Goal: Task Accomplishment & Management: Manage account settings

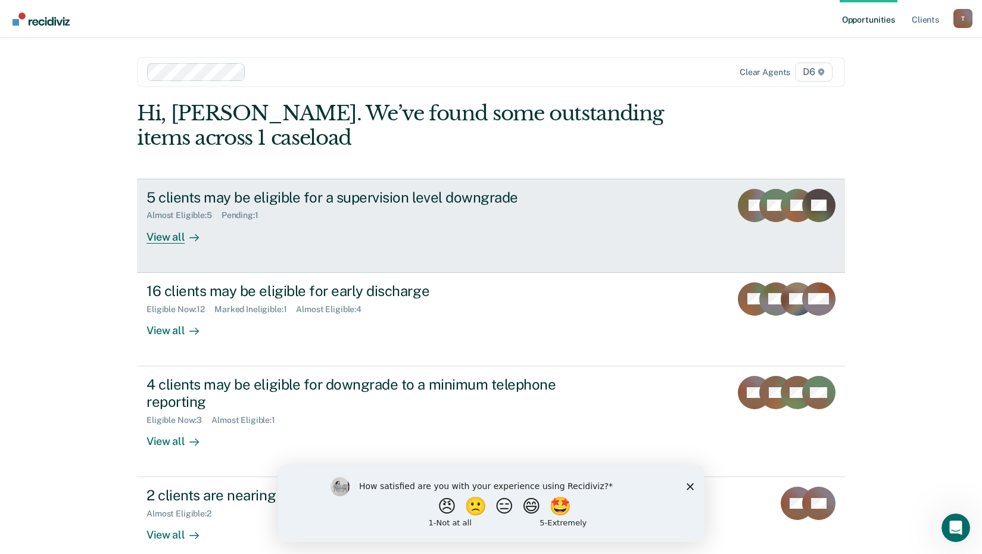
click at [164, 235] on div "View all" at bounding box center [179, 231] width 67 height 23
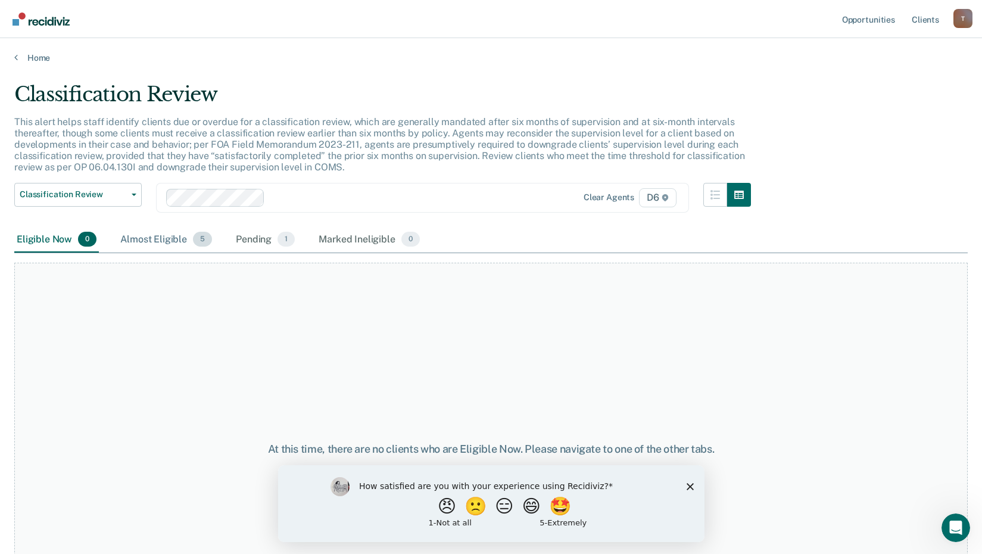
click at [154, 239] on div "Almost Eligible 5" at bounding box center [166, 240] width 96 height 26
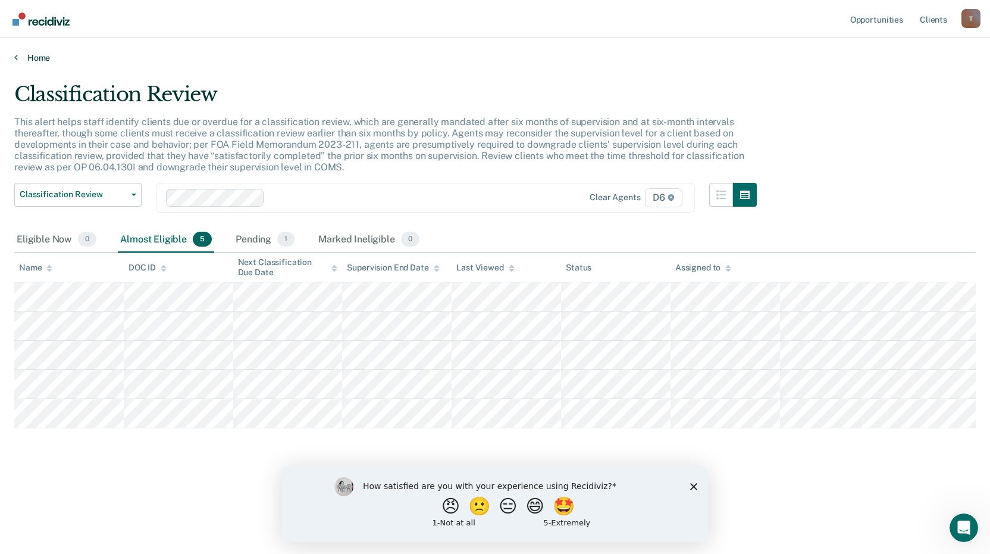
click at [31, 60] on link "Home" at bounding box center [495, 57] width 962 height 11
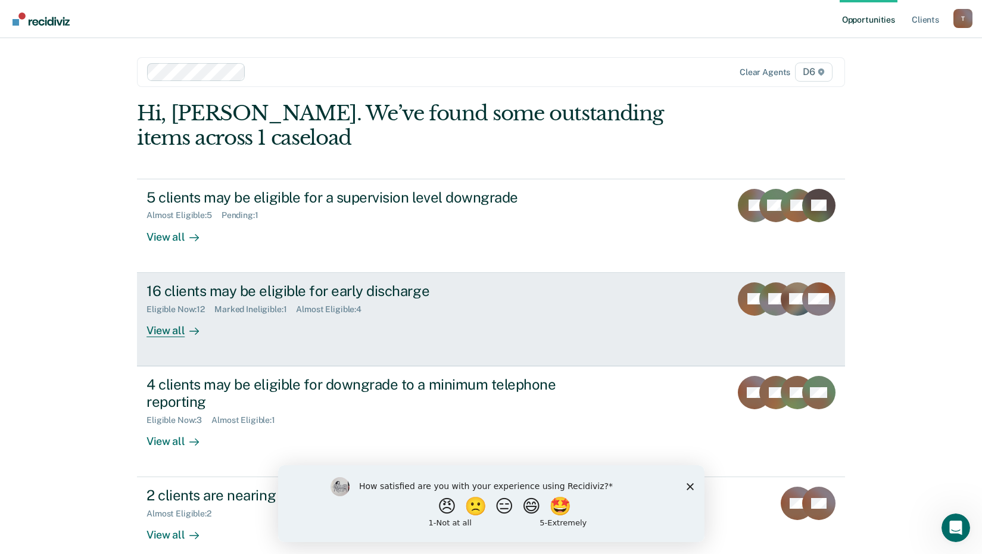
click at [181, 289] on div "16 clients may be eligible for early discharge" at bounding box center [355, 290] width 418 height 17
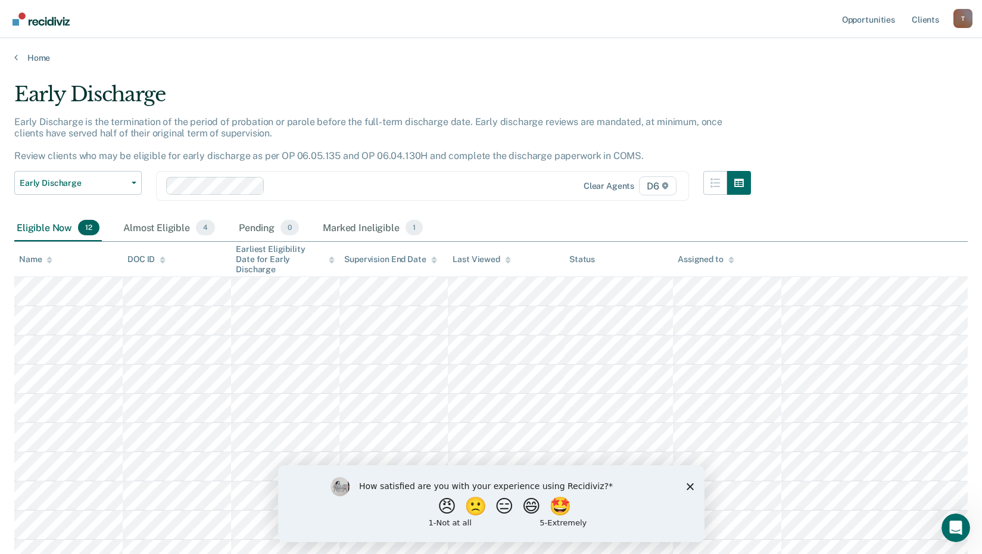
scroll to position [60, 0]
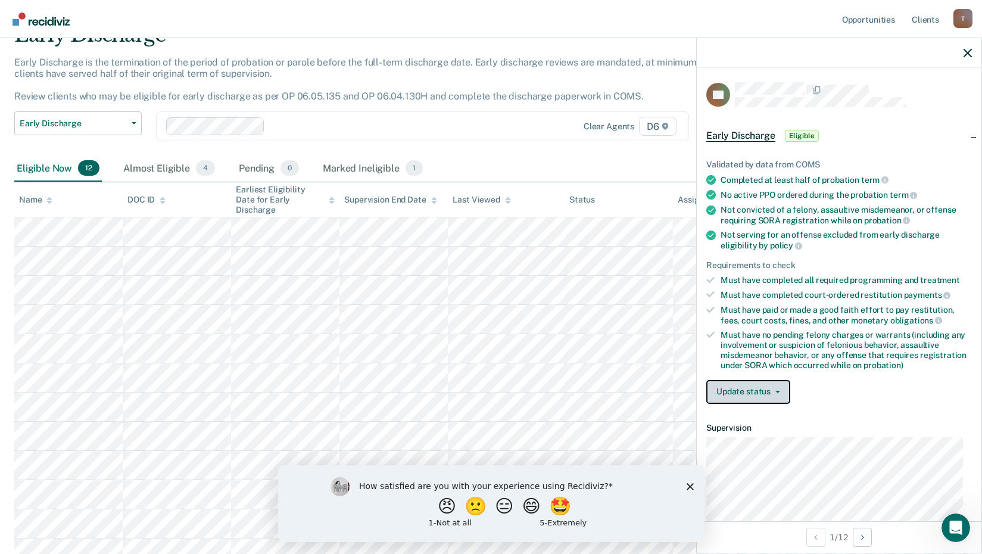
click at [739, 386] on button "Update status" at bounding box center [748, 392] width 84 height 24
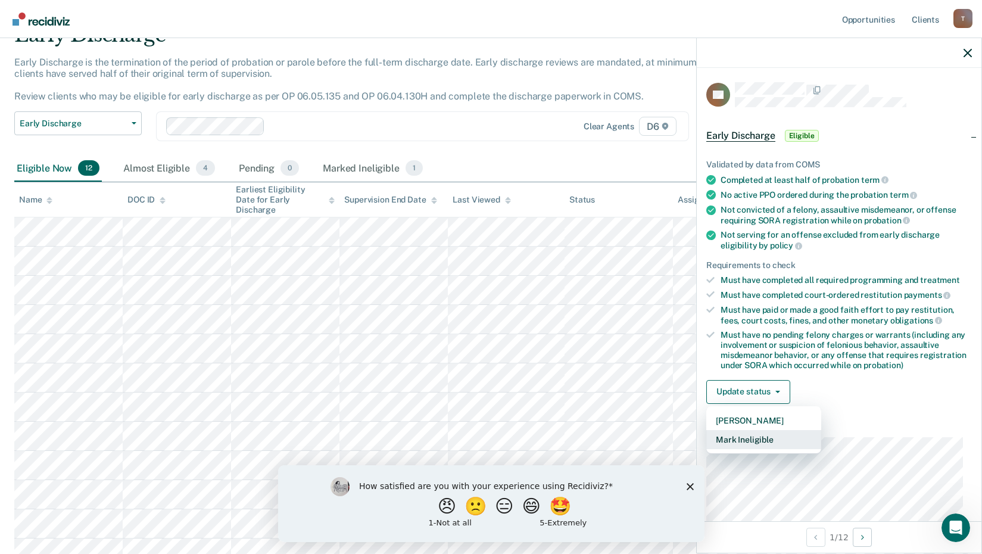
click at [752, 437] on button "Mark Ineligible" at bounding box center [763, 439] width 115 height 19
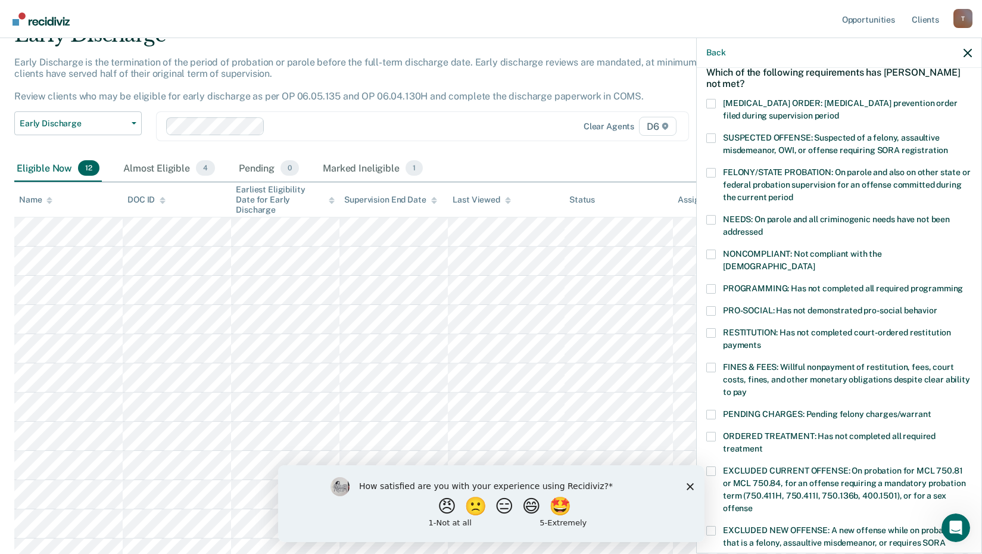
click at [711, 328] on span at bounding box center [711, 333] width 10 height 10
click at [761, 340] on input "RESTITUTION: Has not completed court-ordered restitution payments" at bounding box center [761, 340] width 0 height 0
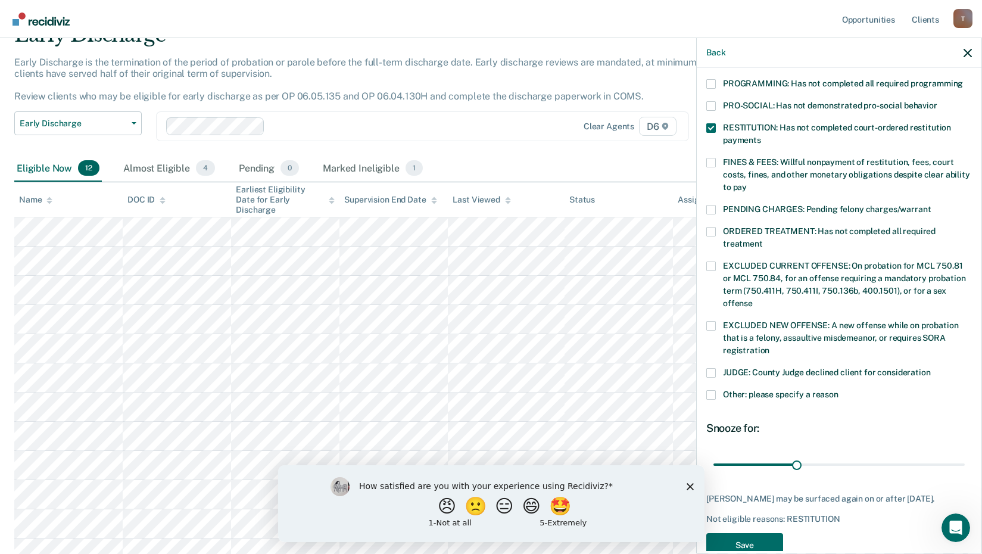
scroll to position [279, 0]
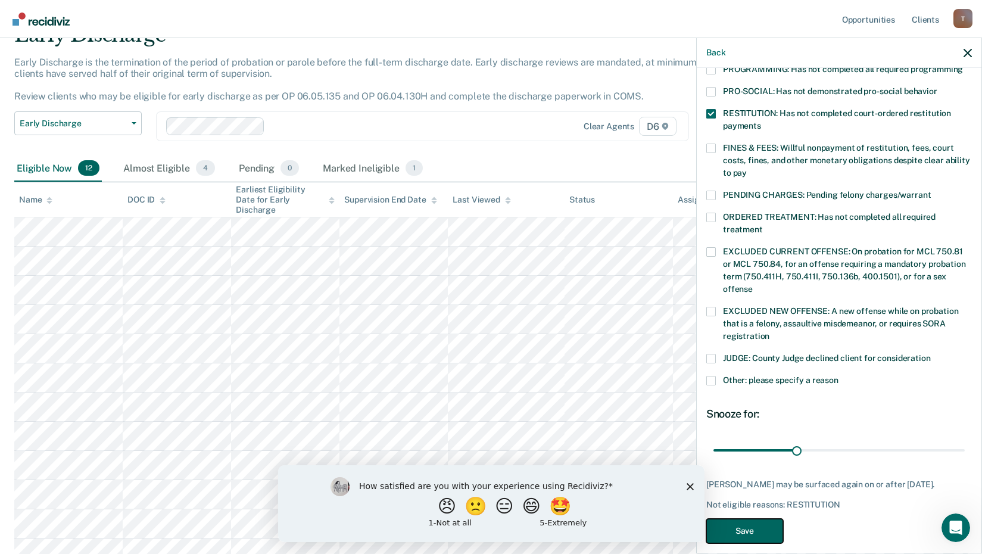
click at [759, 518] on button "Save" at bounding box center [744, 530] width 77 height 24
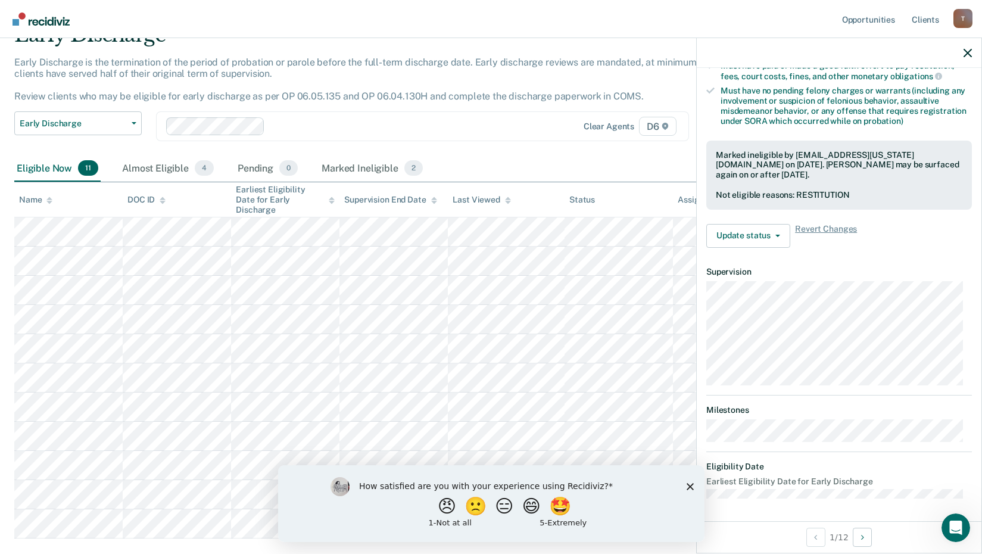
scroll to position [156, 0]
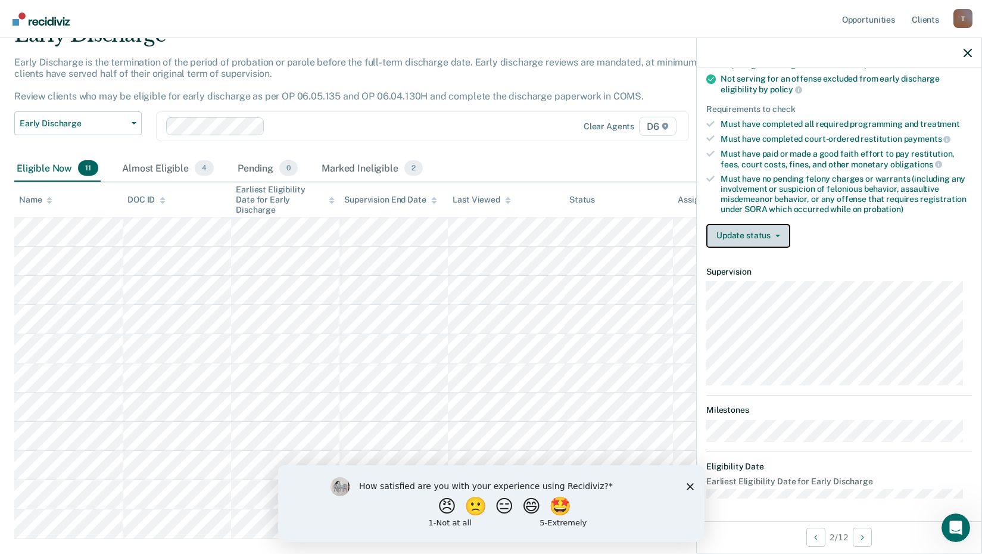
click at [782, 235] on button "Update status" at bounding box center [748, 236] width 84 height 24
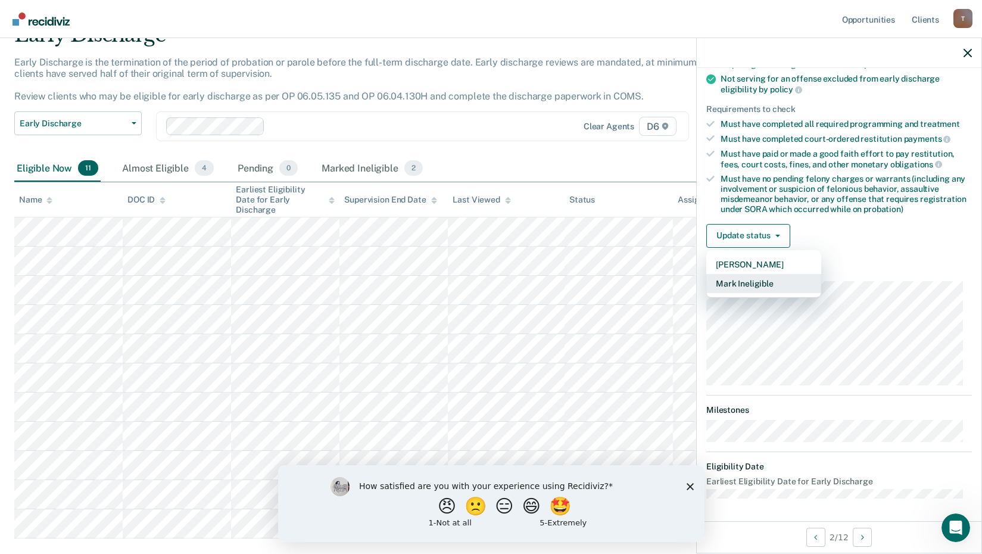
click at [757, 282] on button "Mark Ineligible" at bounding box center [763, 283] width 115 height 19
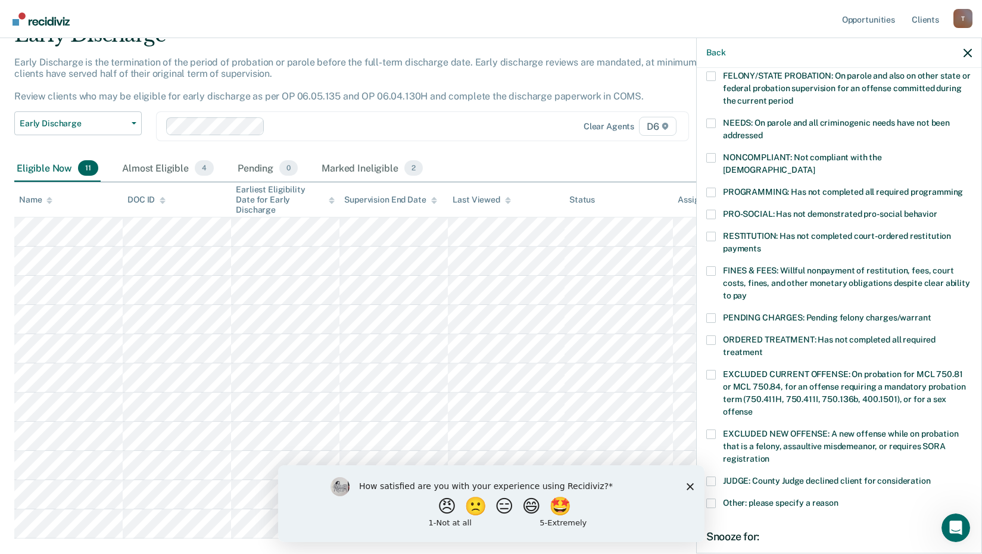
click at [711, 187] on span at bounding box center [711, 192] width 10 height 10
click at [962, 187] on input "PROGRAMMING: Has not completed all required programming" at bounding box center [962, 187] width 0 height 0
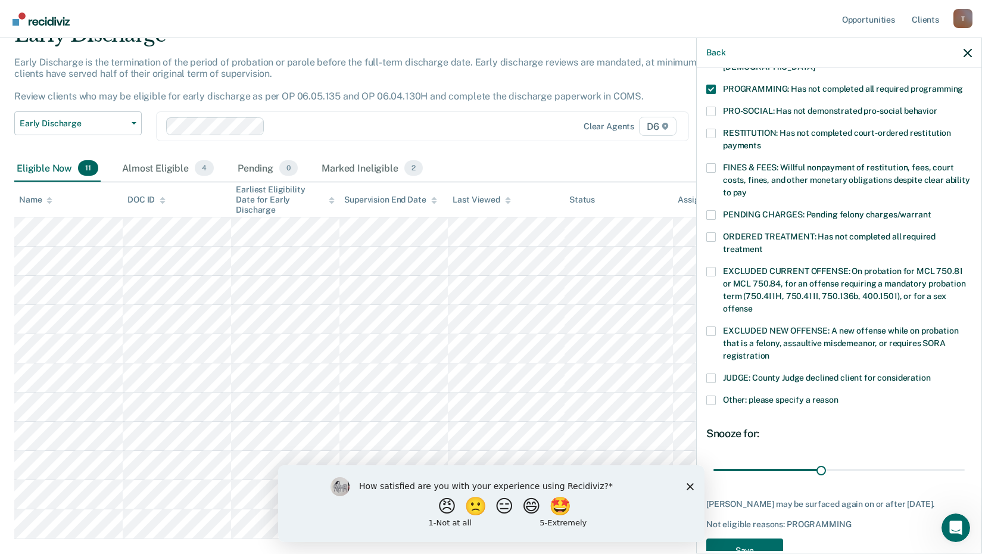
scroll to position [275, 0]
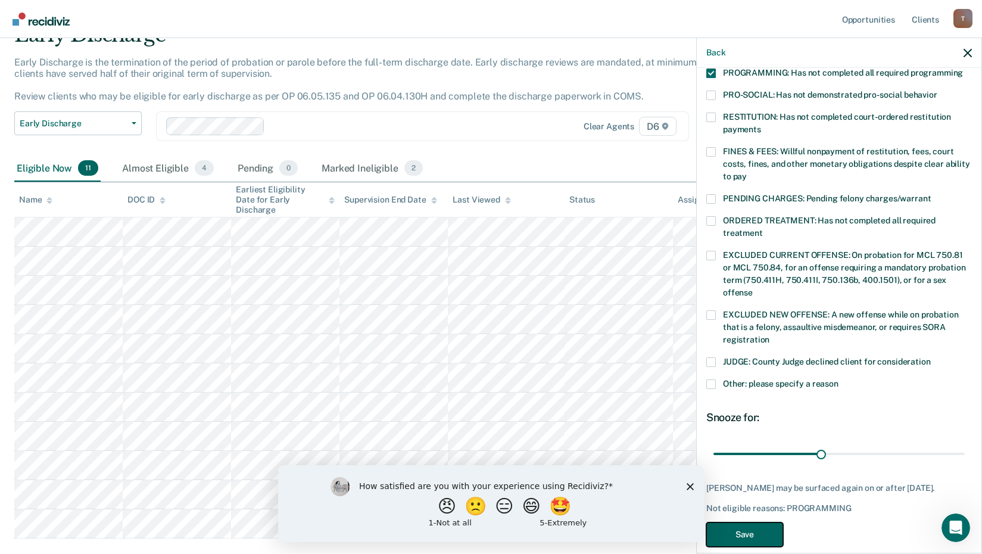
click at [769, 522] on button "Save" at bounding box center [744, 534] width 77 height 24
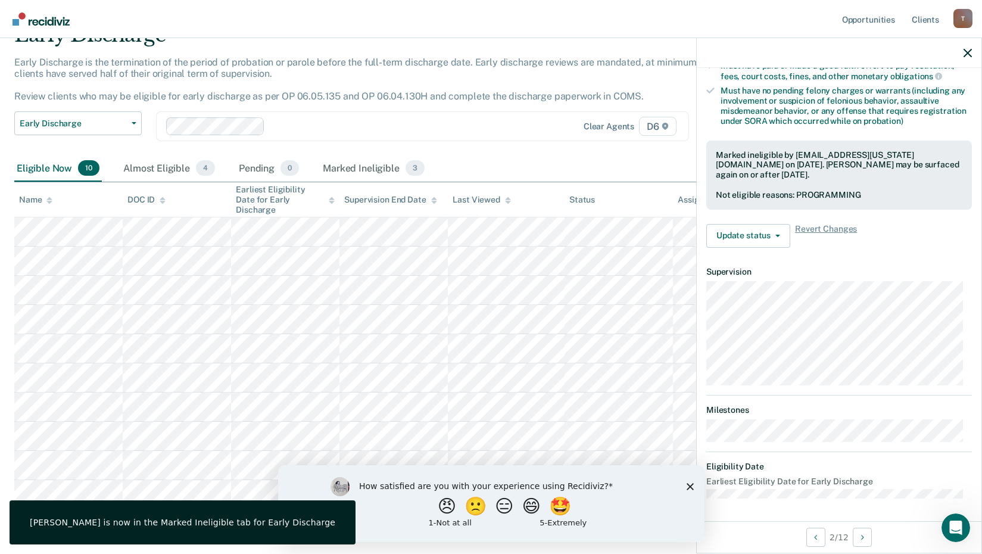
scroll to position [156, 0]
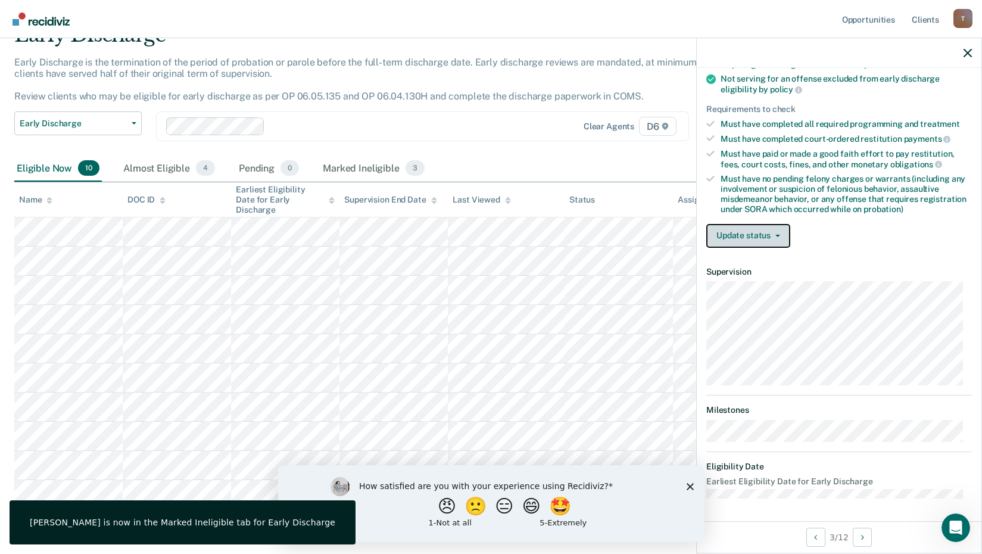
click at [783, 235] on button "Update status" at bounding box center [748, 236] width 84 height 24
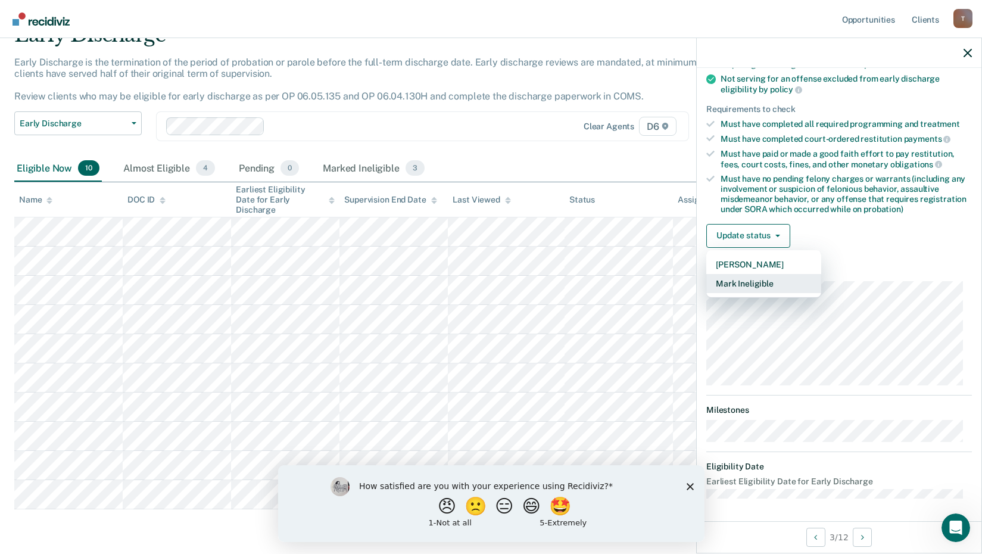
click at [756, 283] on button "Mark Ineligible" at bounding box center [763, 283] width 115 height 19
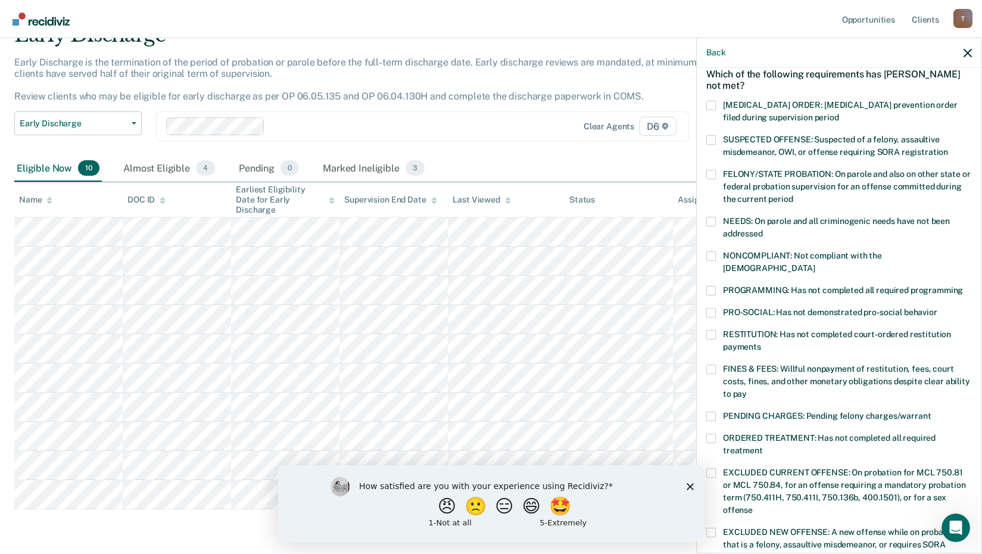
scroll to position [37, 0]
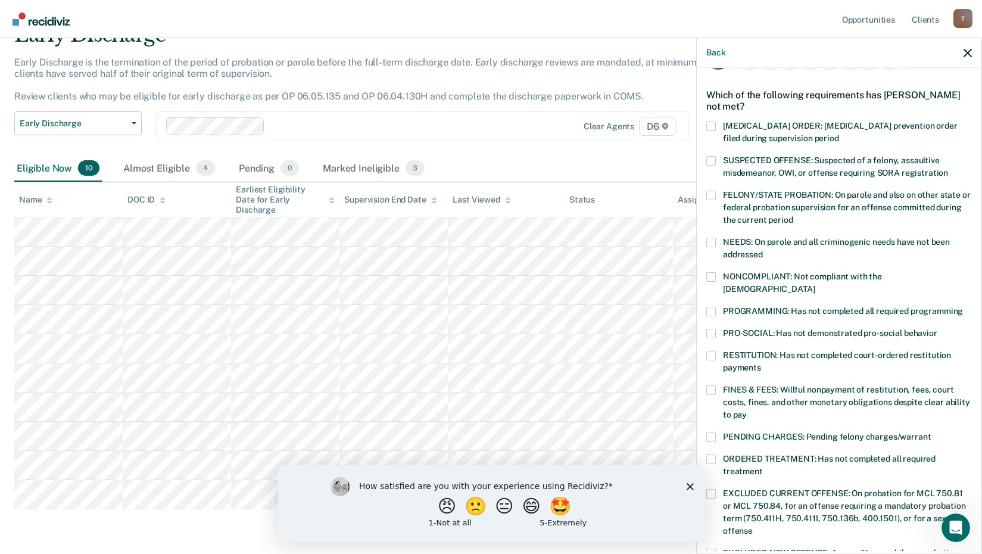
click at [715, 277] on span at bounding box center [711, 277] width 10 height 10
click at [814, 285] on input "NONCOMPLIANT: Not compliant with the [DEMOGRAPHIC_DATA]" at bounding box center [814, 285] width 0 height 0
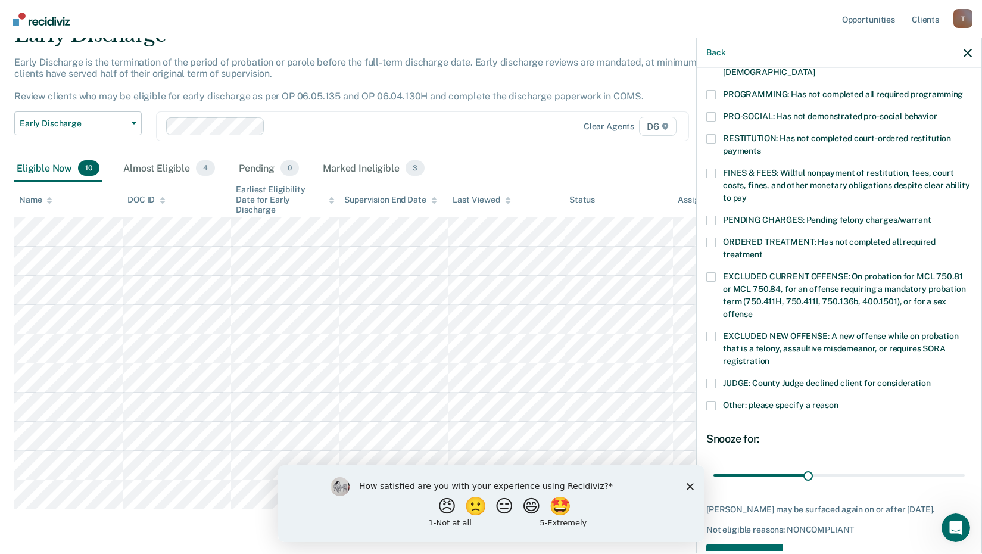
scroll to position [279, 0]
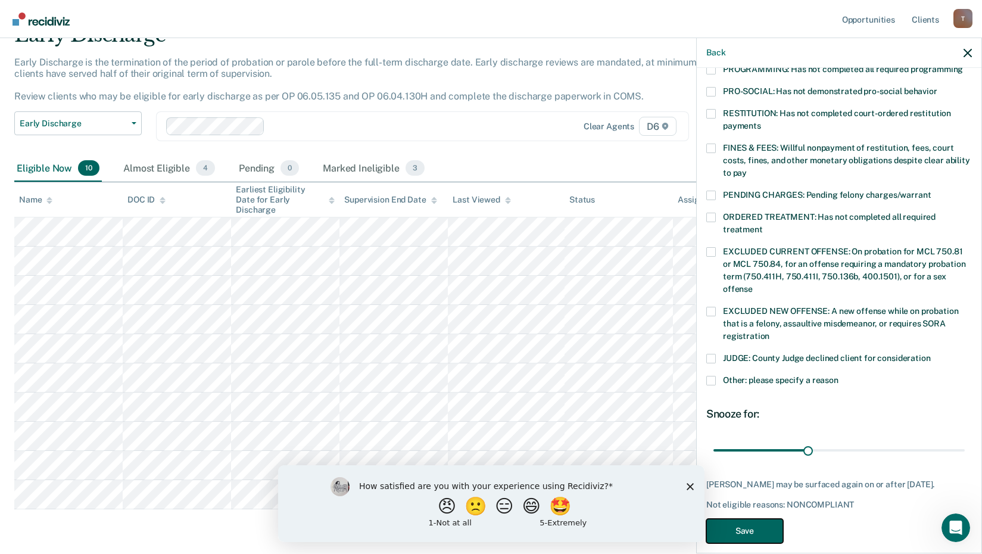
click at [760, 518] on button "Save" at bounding box center [744, 530] width 77 height 24
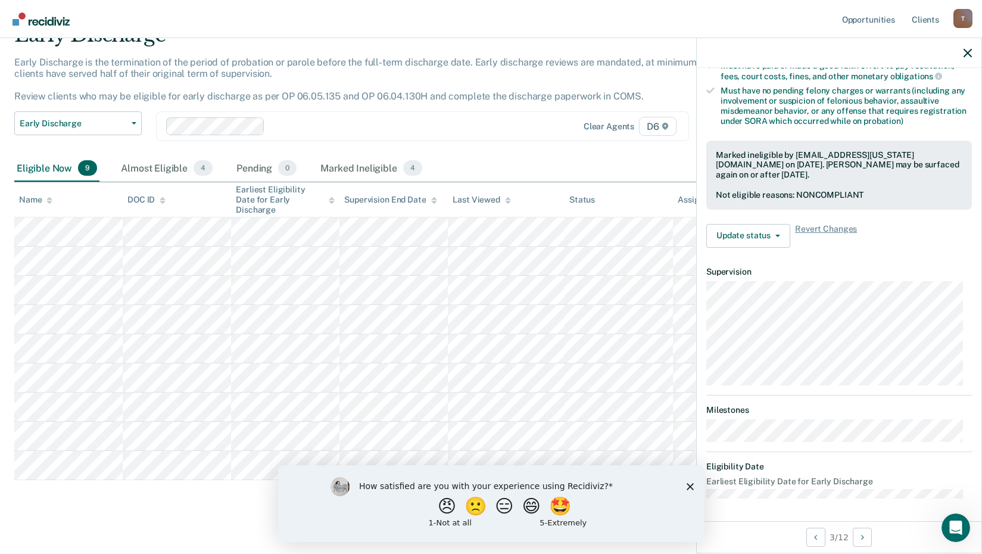
scroll to position [144, 0]
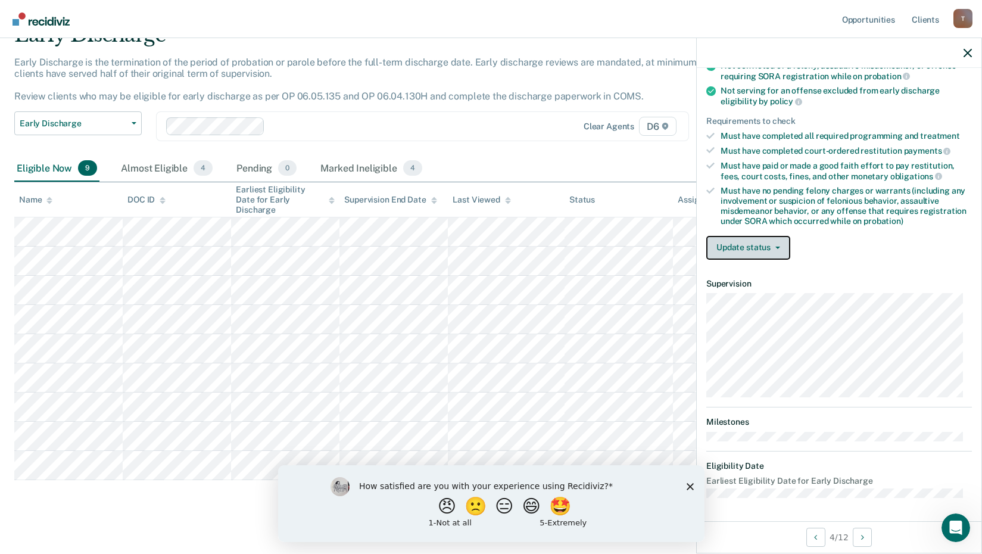
click at [778, 251] on button "Update status" at bounding box center [748, 248] width 84 height 24
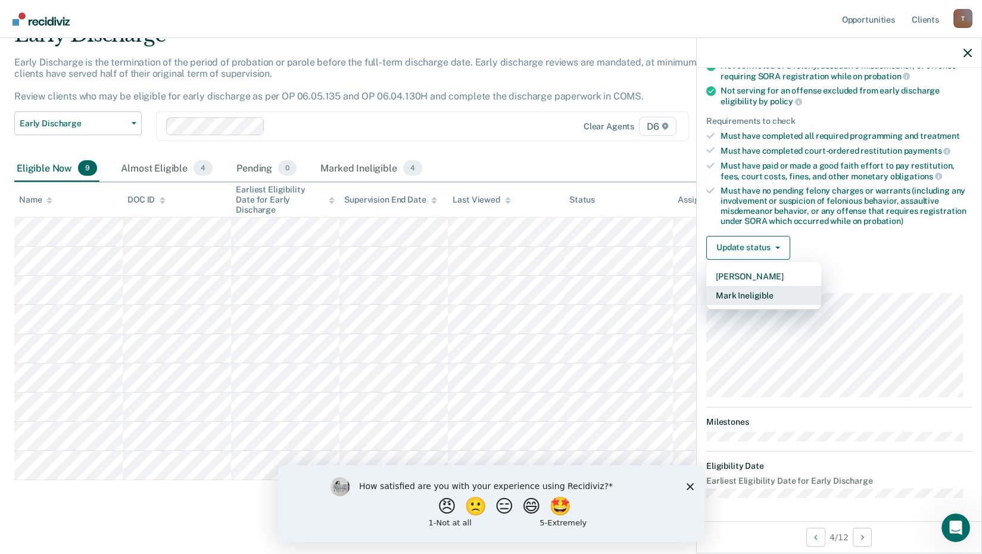
click at [758, 294] on button "Mark Ineligible" at bounding box center [763, 295] width 115 height 19
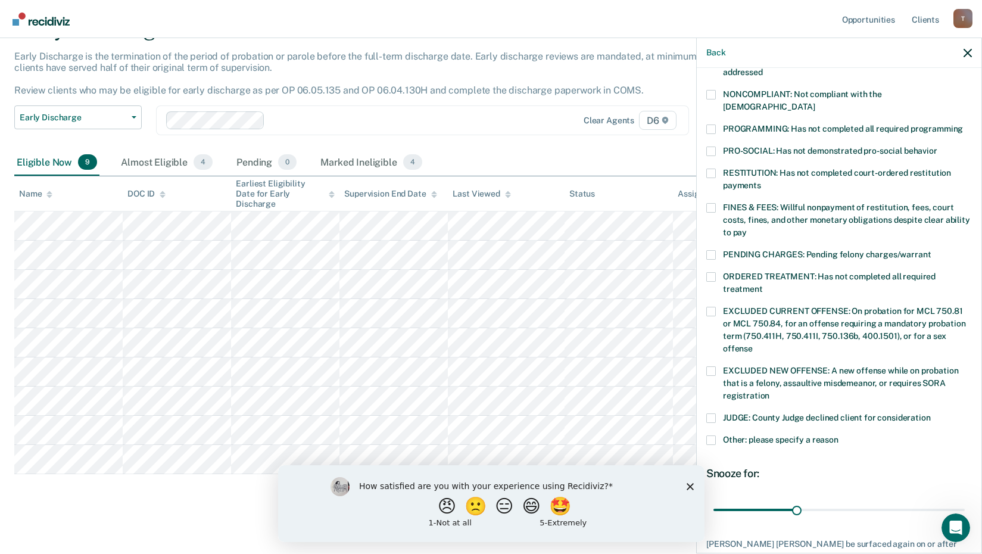
scroll to position [160, 0]
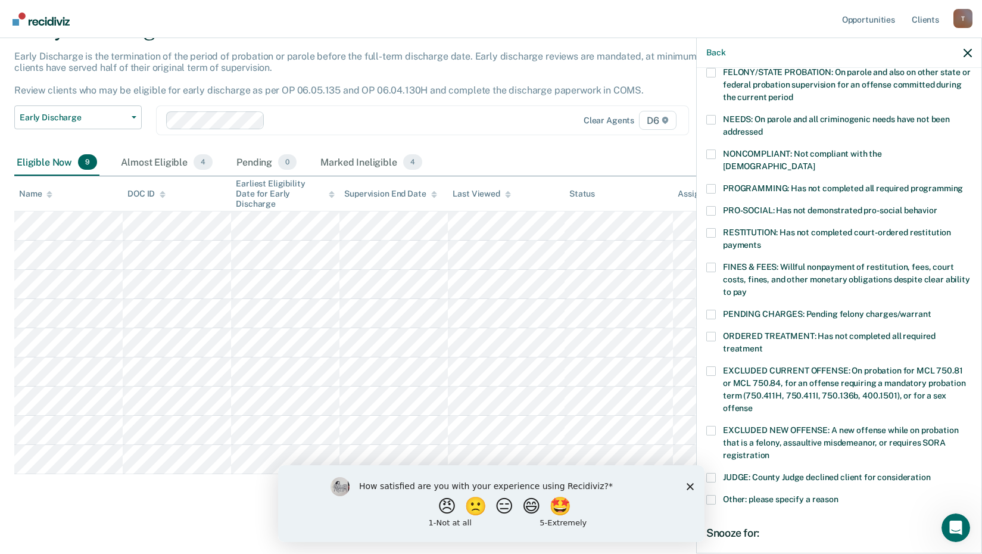
click at [710, 184] on span at bounding box center [711, 189] width 10 height 10
click at [962, 184] on input "PROGRAMMING: Has not completed all required programming" at bounding box center [962, 184] width 0 height 0
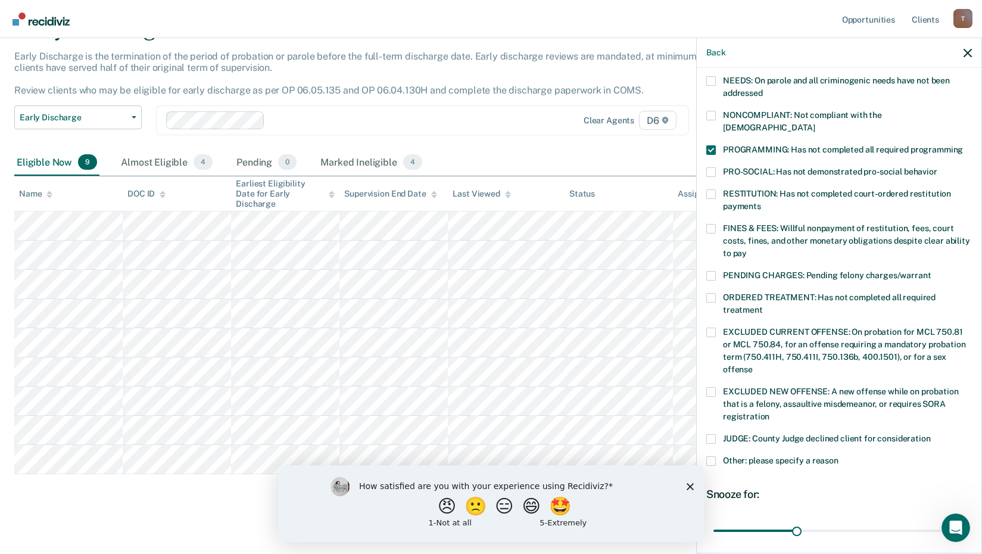
scroll to position [279, 0]
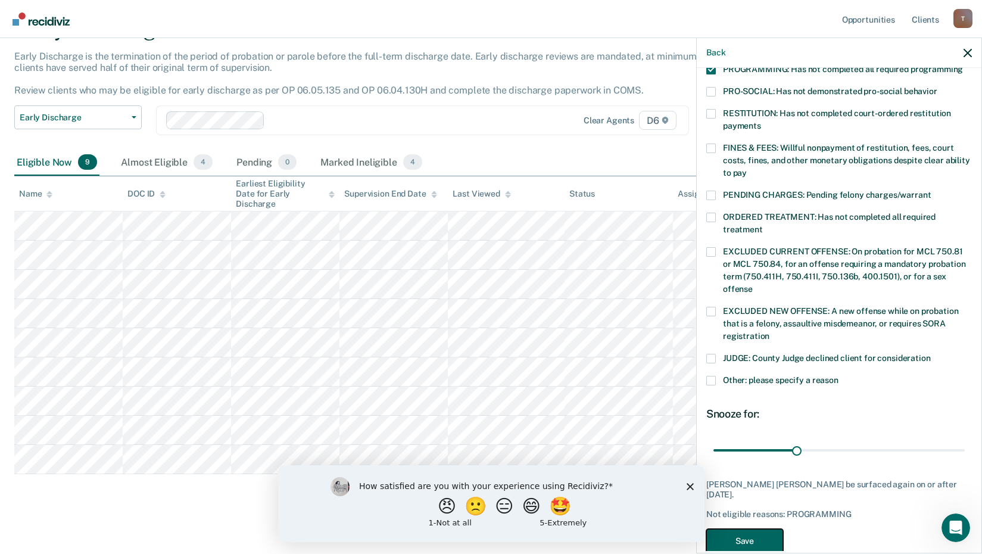
click at [756, 529] on button "Save" at bounding box center [744, 541] width 77 height 24
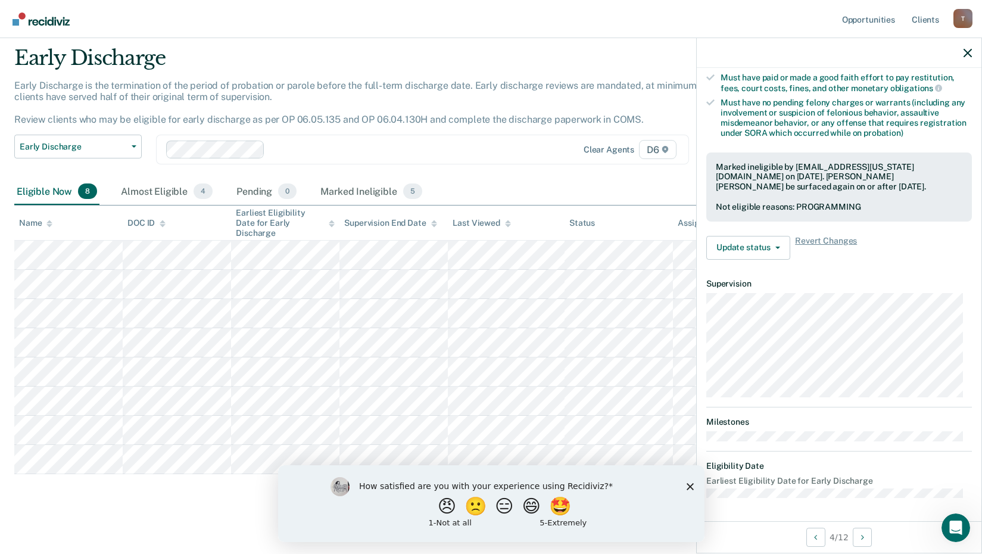
scroll to position [156, 0]
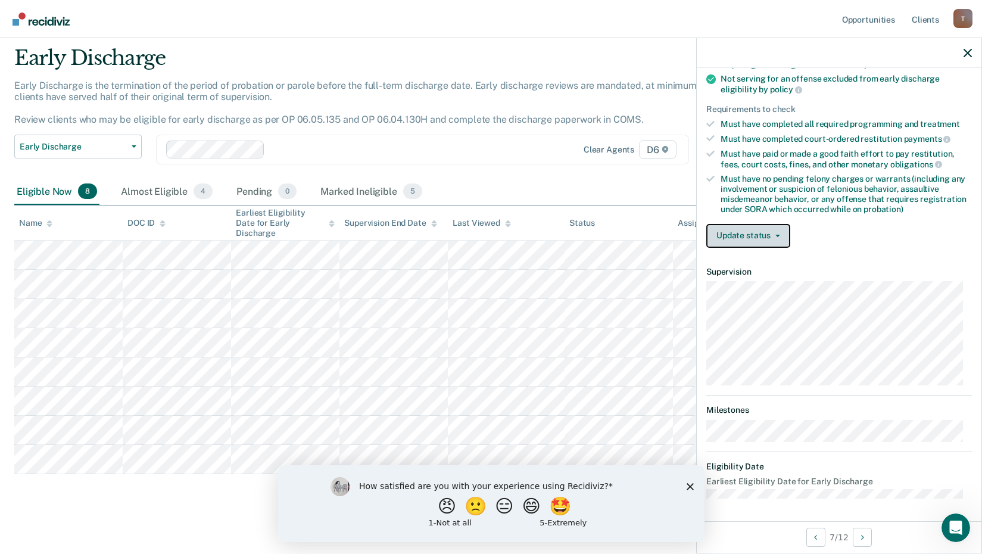
click at [784, 236] on button "Update status" at bounding box center [748, 236] width 84 height 24
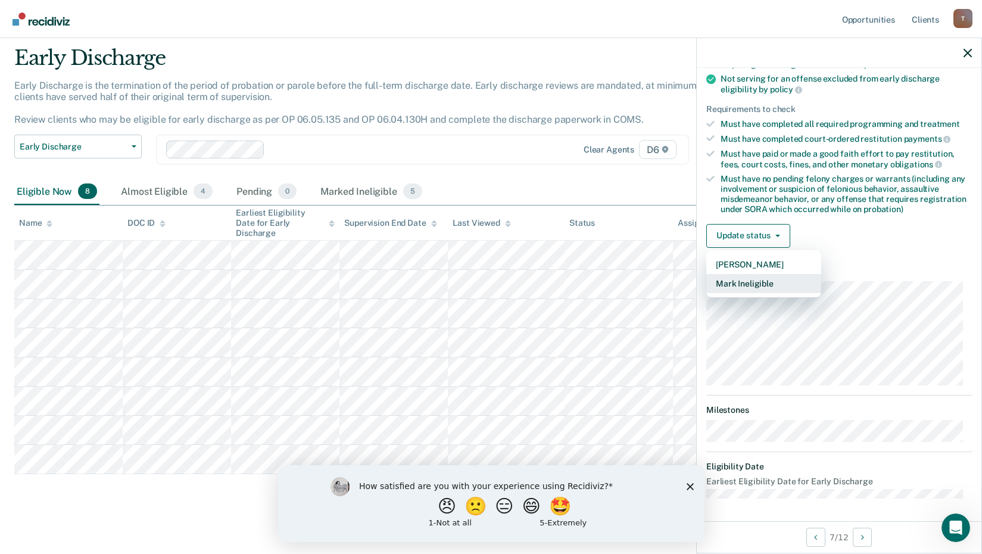
click at [754, 282] on button "Mark Ineligible" at bounding box center [763, 283] width 115 height 19
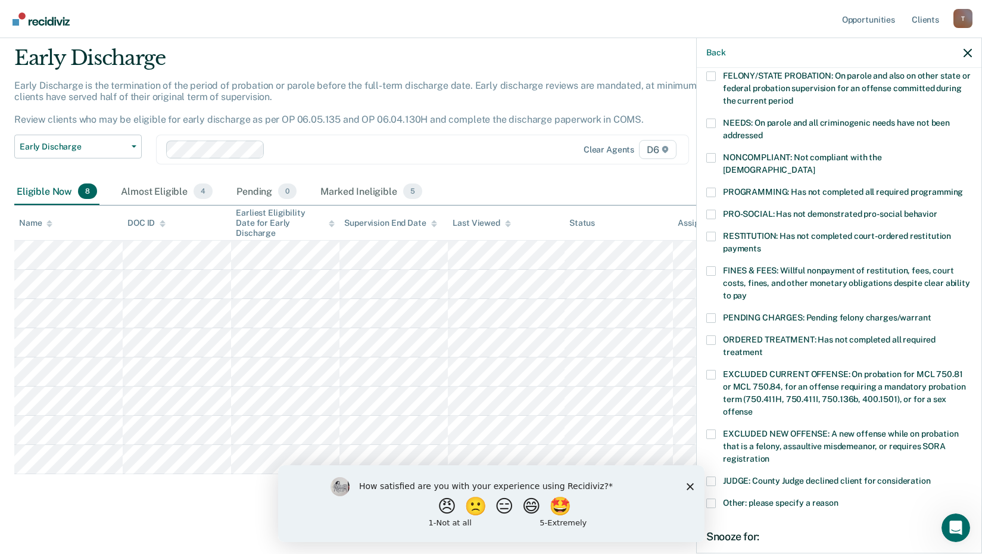
click at [711, 187] on span at bounding box center [711, 192] width 10 height 10
click at [962, 187] on input "PROGRAMMING: Has not completed all required programming" at bounding box center [962, 187] width 0 height 0
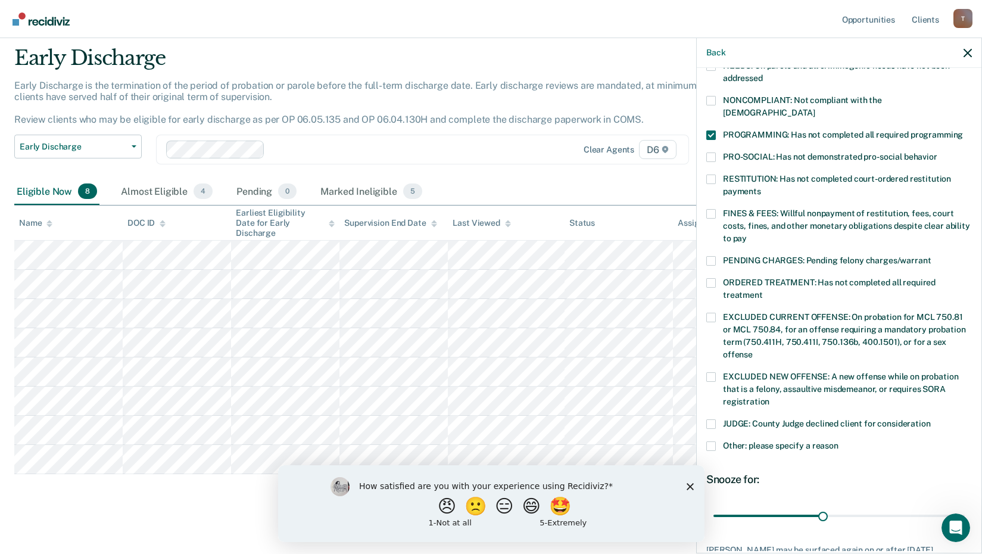
scroll to position [289, 0]
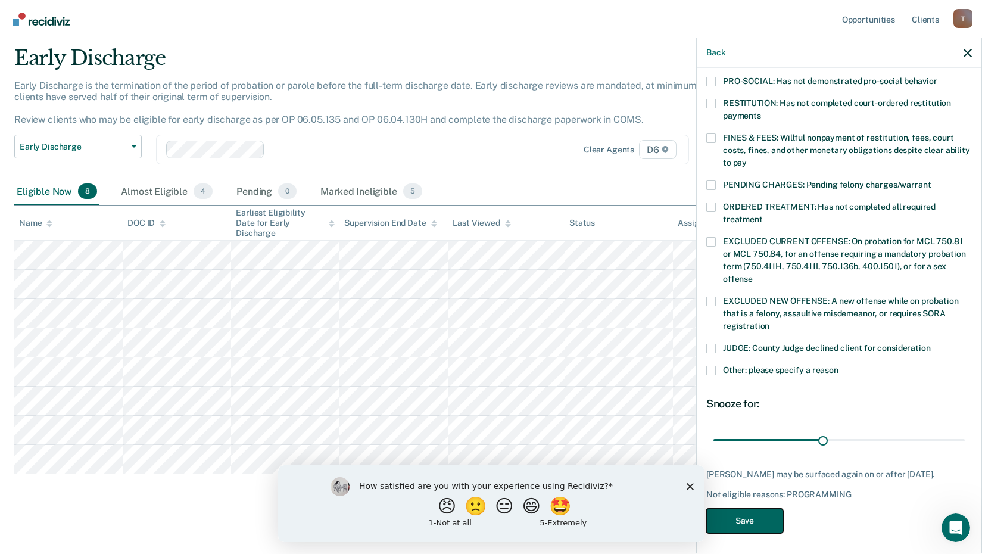
click at [732, 511] on button "Save" at bounding box center [744, 520] width 77 height 24
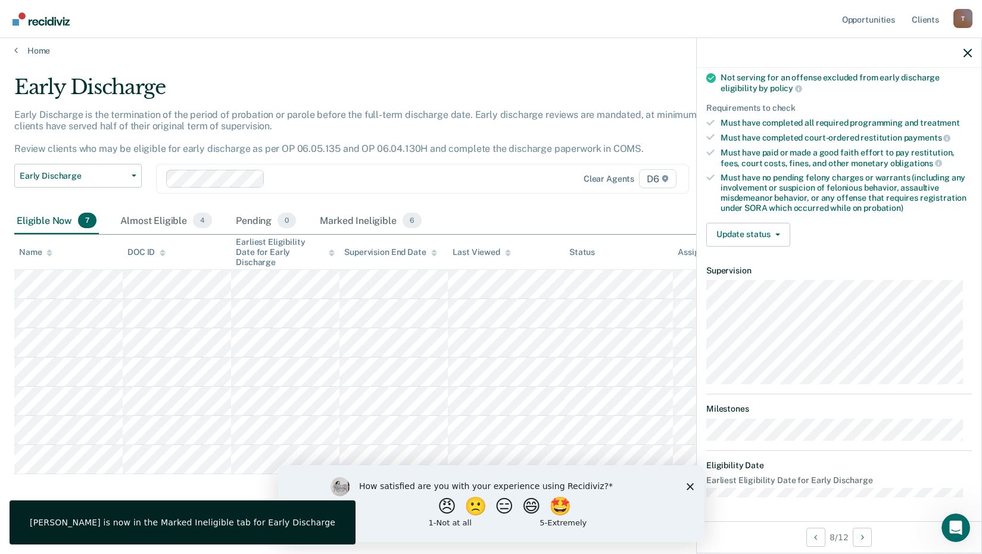
scroll to position [144, 0]
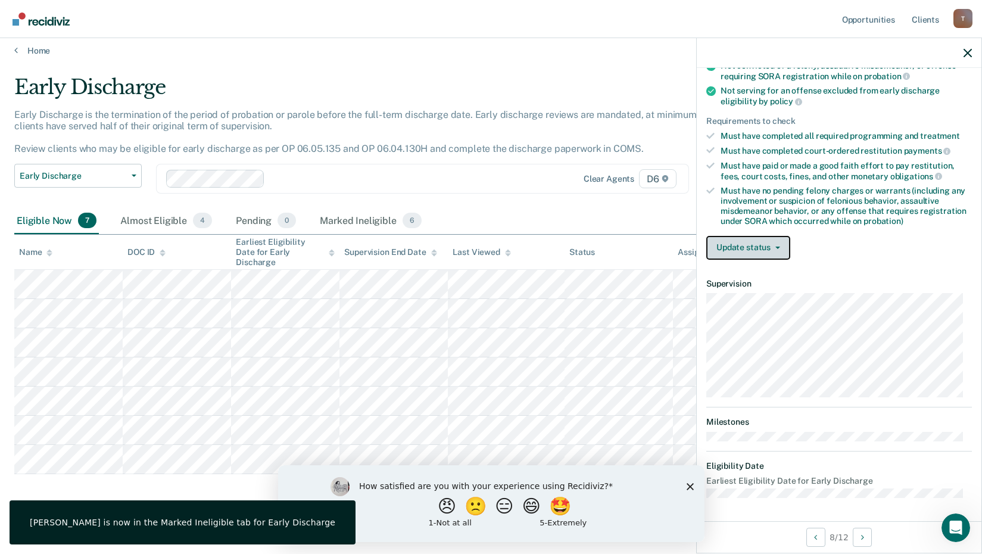
click at [782, 242] on button "Update status" at bounding box center [748, 248] width 84 height 24
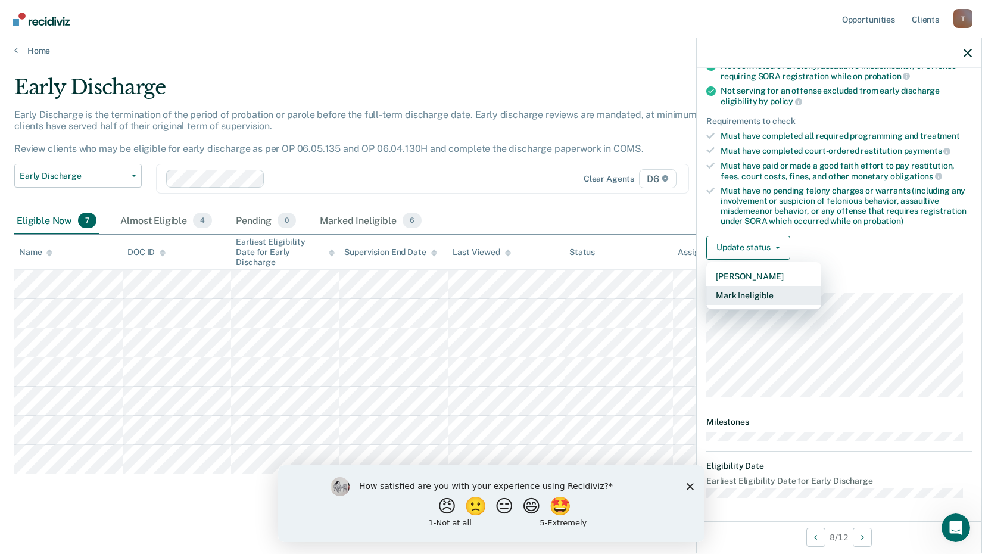
click at [763, 294] on button "Mark Ineligible" at bounding box center [763, 295] width 115 height 19
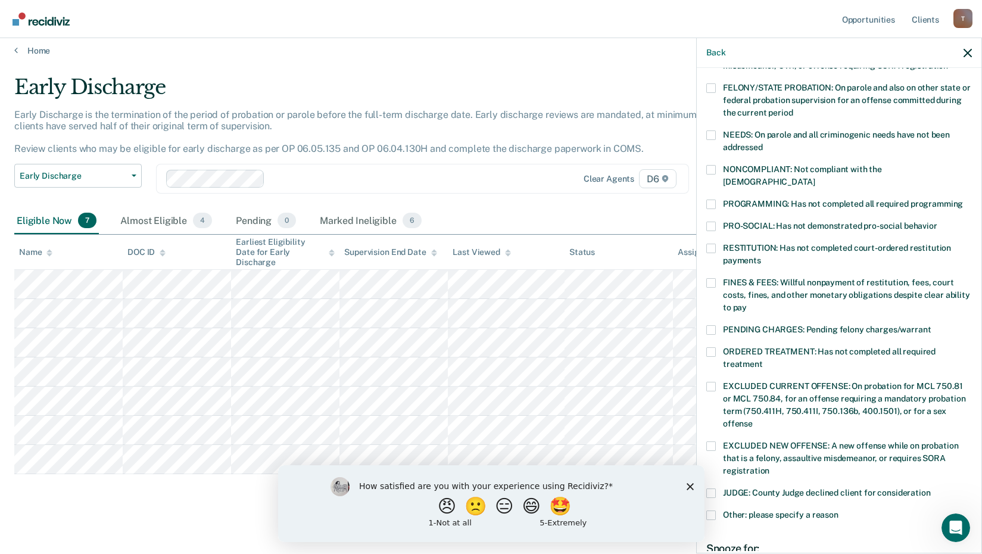
click at [714, 243] on span at bounding box center [711, 248] width 10 height 10
click at [761, 256] on input "RESTITUTION: Has not completed court-ordered restitution payments" at bounding box center [761, 256] width 0 height 0
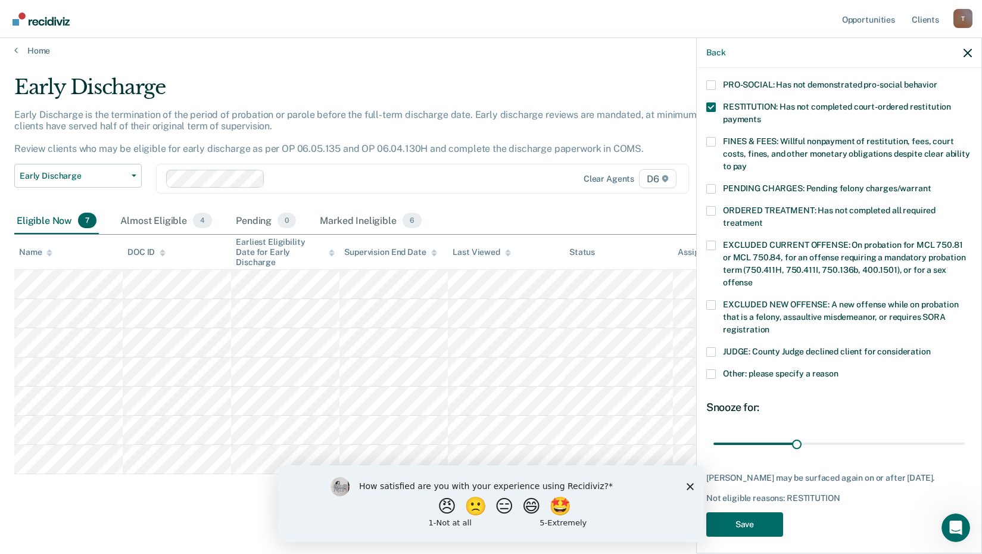
scroll to position [289, 0]
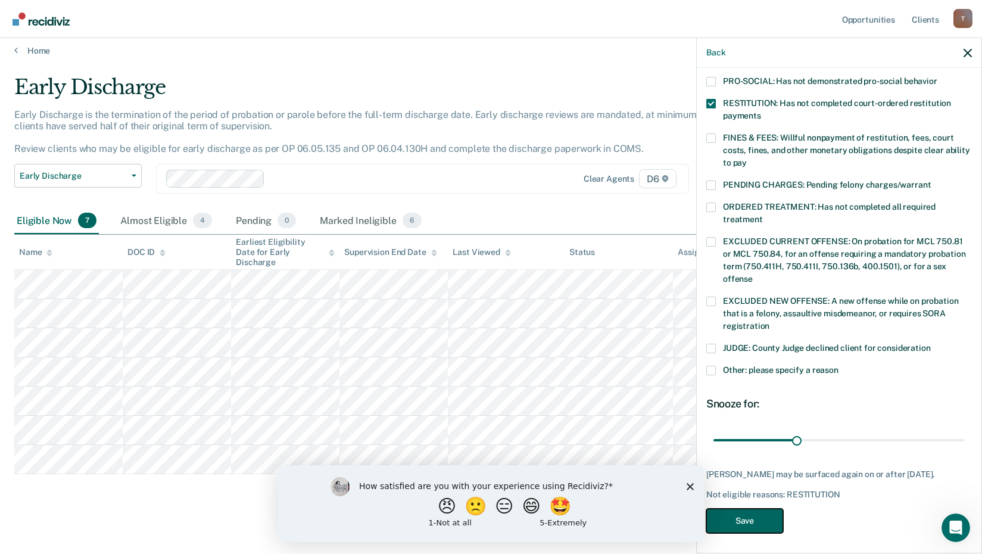
click at [763, 508] on button "Save" at bounding box center [744, 520] width 77 height 24
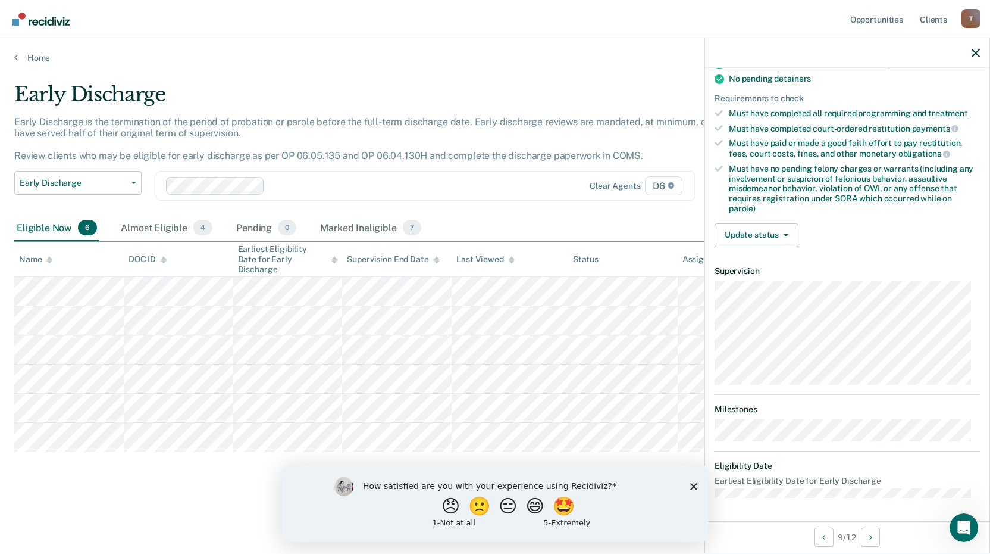
scroll to position [257, 0]
click at [795, 236] on button "Update status" at bounding box center [757, 236] width 84 height 24
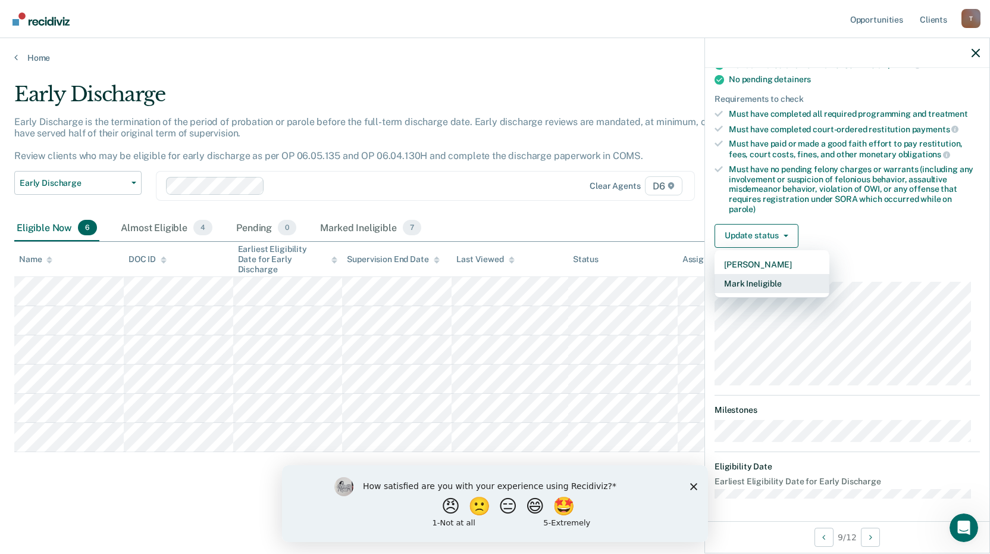
click at [779, 279] on button "Mark Ineligible" at bounding box center [772, 283] width 115 height 19
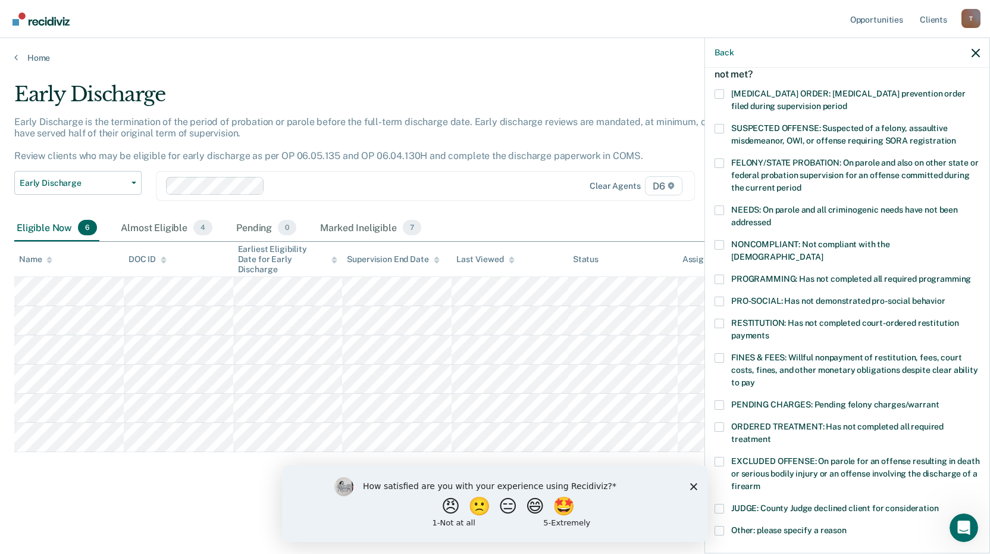
scroll to position [51, 0]
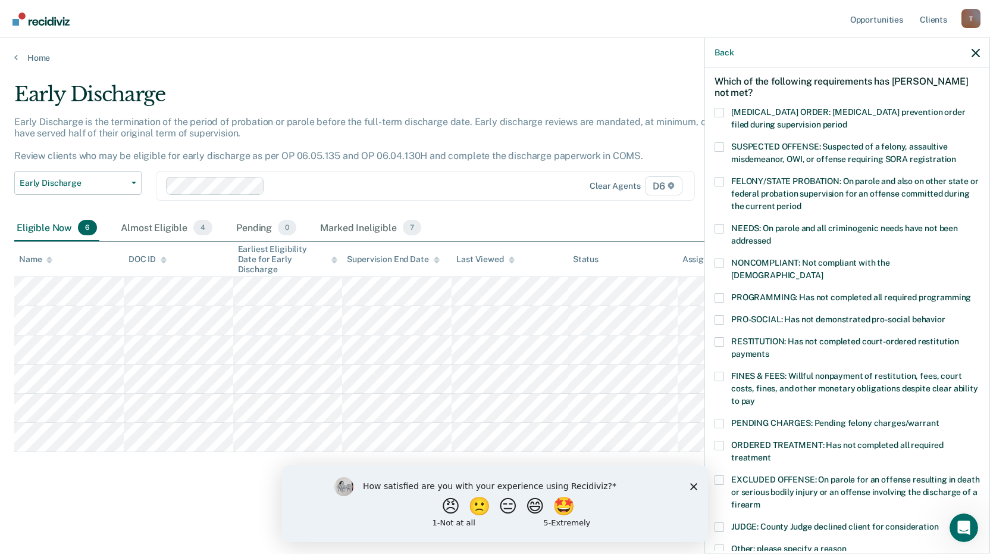
click at [719, 263] on span at bounding box center [720, 263] width 10 height 10
click at [823, 271] on input "NONCOMPLIANT: Not compliant with the [DEMOGRAPHIC_DATA]" at bounding box center [823, 271] width 0 height 0
click at [720, 293] on span at bounding box center [720, 298] width 10 height 10
click at [971, 293] on input "PROGRAMMING: Has not completed all required programming" at bounding box center [971, 293] width 0 height 0
click at [722, 268] on label "NONCOMPLIANT: Not compliant with the [DEMOGRAPHIC_DATA]" at bounding box center [847, 270] width 265 height 25
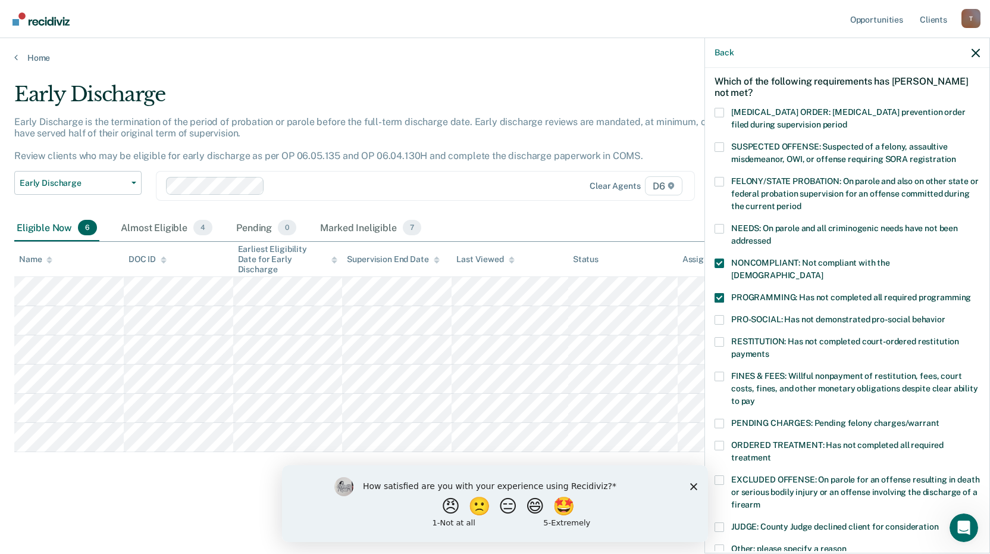
click at [823, 271] on input "NONCOMPLIANT: Not compliant with the [DEMOGRAPHIC_DATA]" at bounding box center [823, 271] width 0 height 0
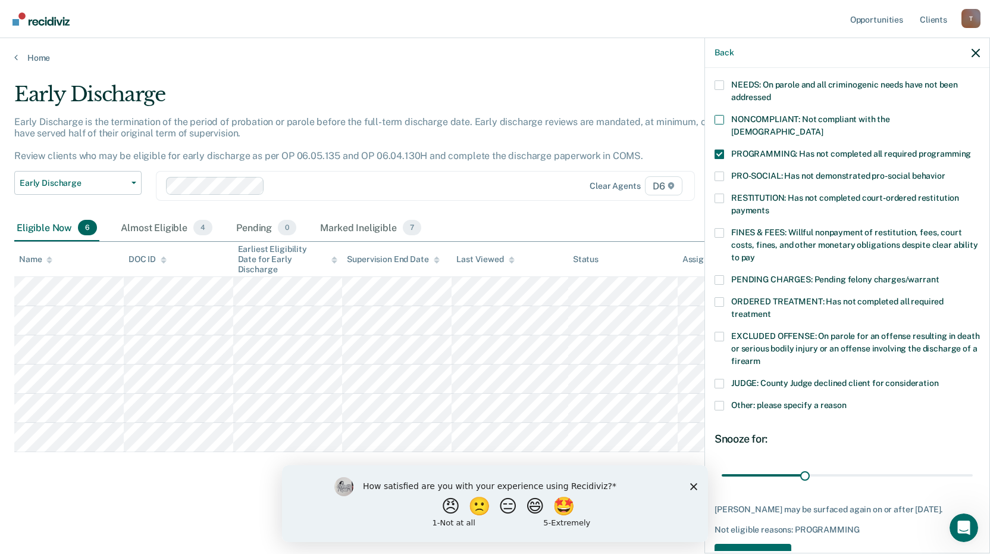
scroll to position [229, 0]
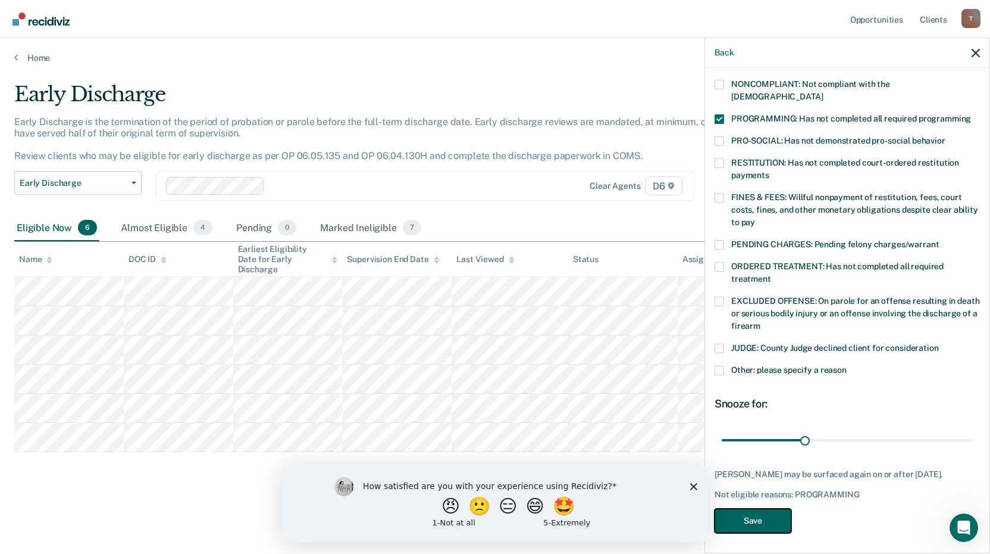
click at [769, 515] on button "Save" at bounding box center [753, 520] width 77 height 24
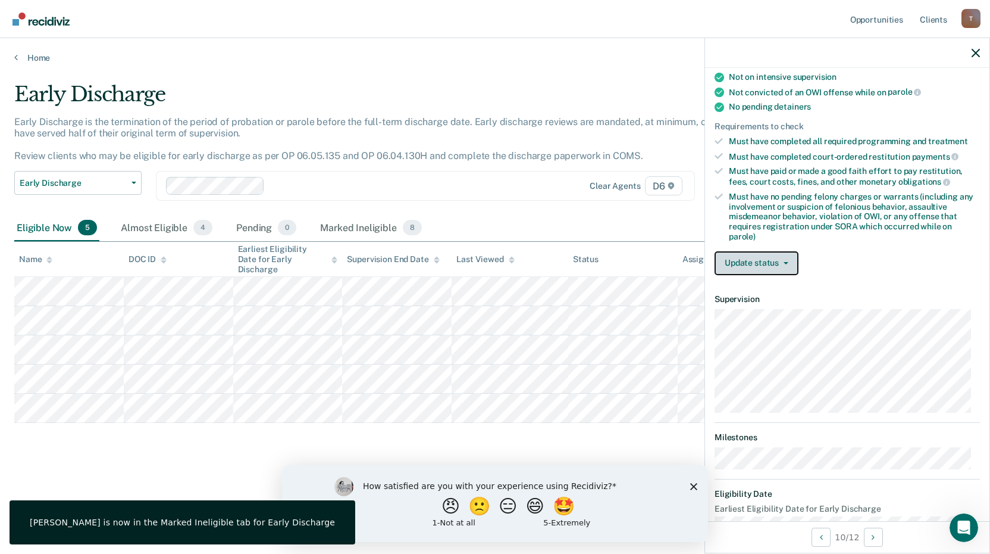
click at [776, 260] on button "Update status" at bounding box center [757, 263] width 84 height 24
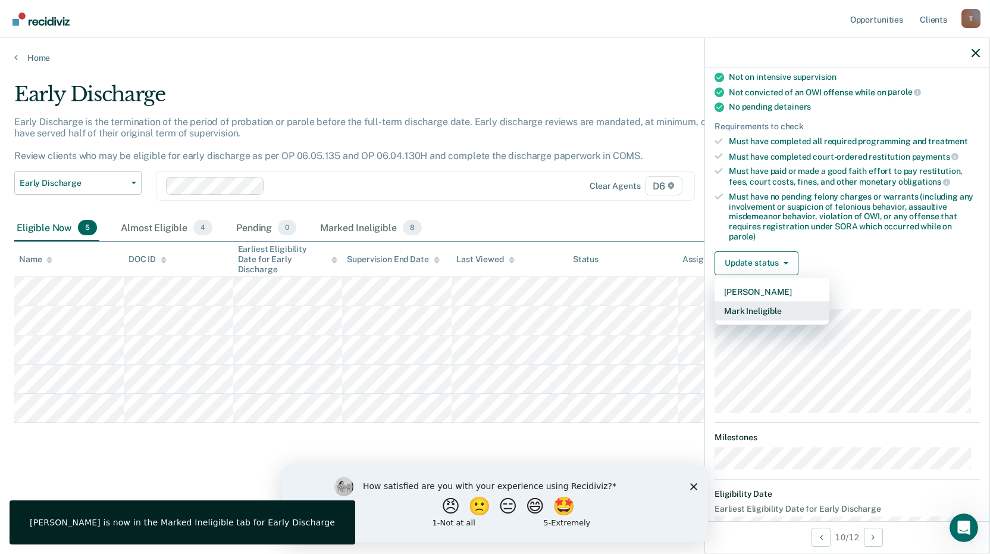
click at [764, 308] on button "Mark Ineligible" at bounding box center [772, 310] width 115 height 19
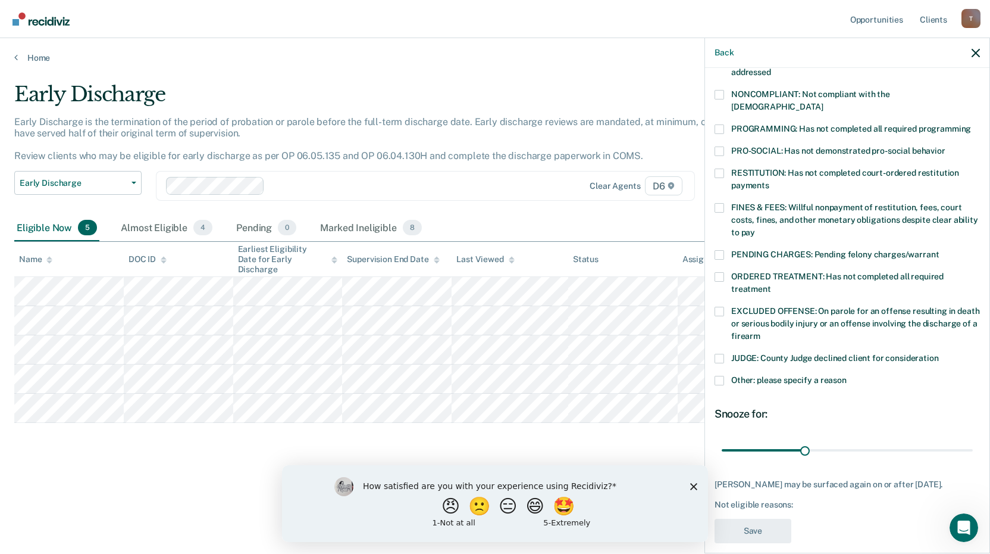
click at [720, 124] on span at bounding box center [720, 129] width 10 height 10
click at [971, 124] on input "PROGRAMMING: Has not completed all required programming" at bounding box center [971, 124] width 0 height 0
click at [724, 272] on label "ORDERED TREATMENT: Has not completed all required treatment" at bounding box center [847, 284] width 265 height 25
click at [771, 285] on input "ORDERED TREATMENT: Has not completed all required treatment" at bounding box center [771, 285] width 0 height 0
click at [767, 518] on button "Save" at bounding box center [753, 530] width 77 height 24
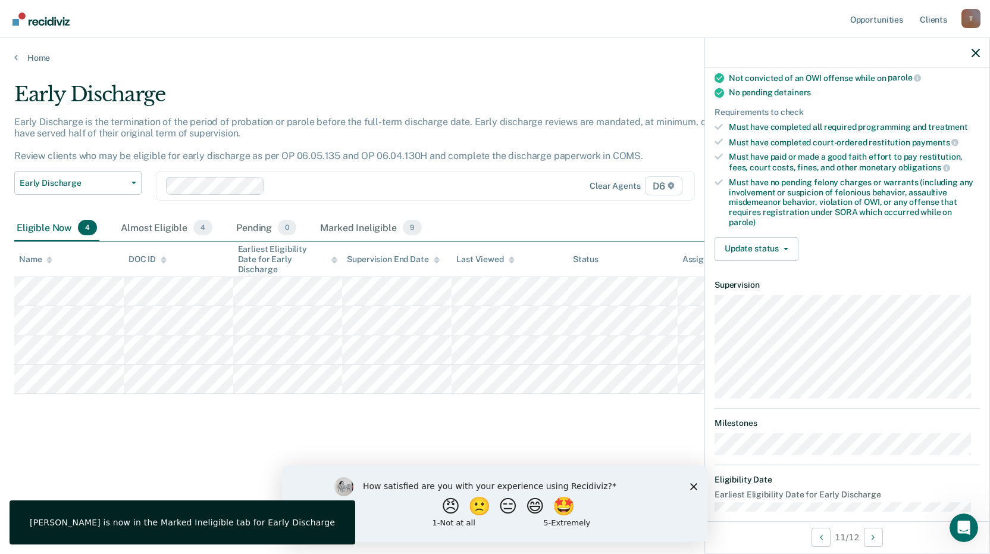
scroll to position [257, 0]
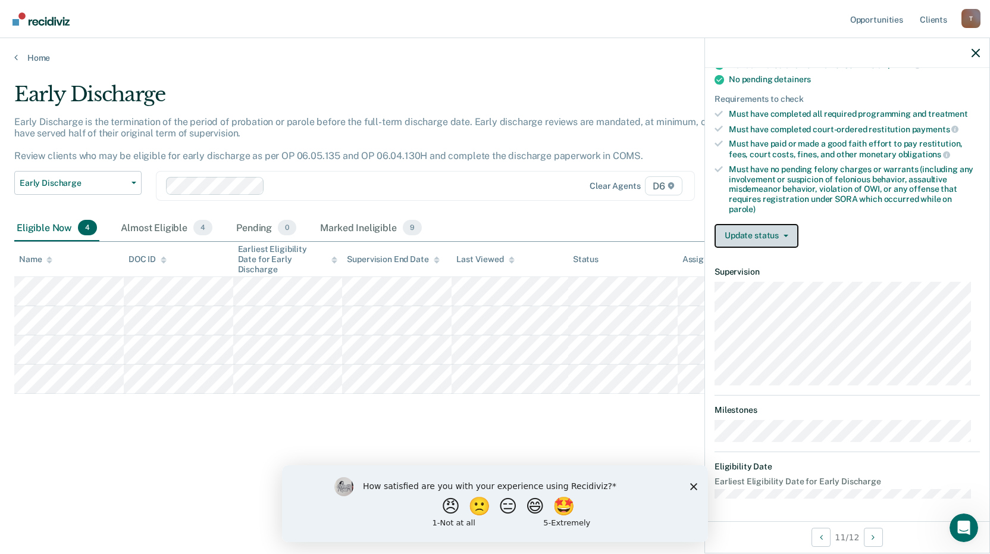
click at [784, 229] on button "Update status" at bounding box center [757, 236] width 84 height 24
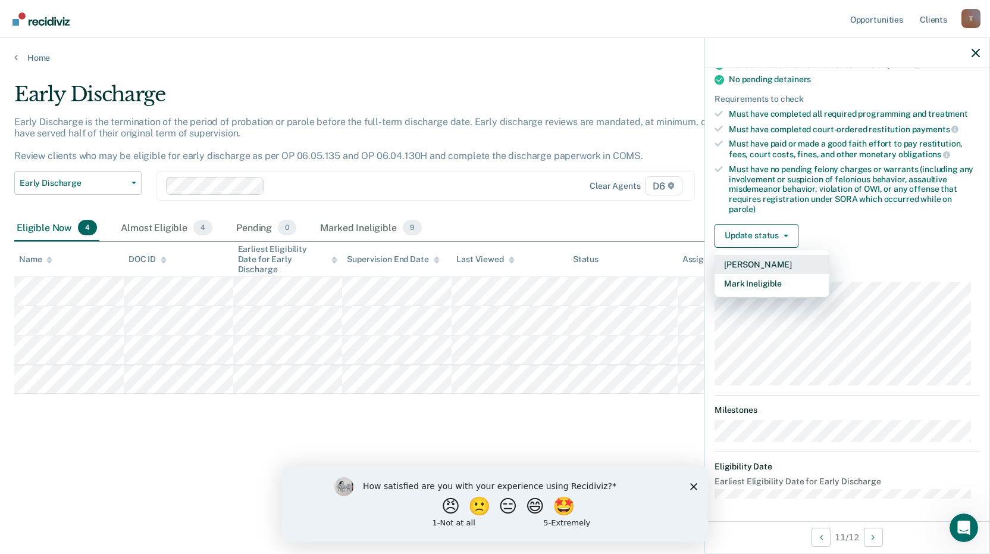
click at [770, 265] on button "[PERSON_NAME]" at bounding box center [772, 264] width 115 height 19
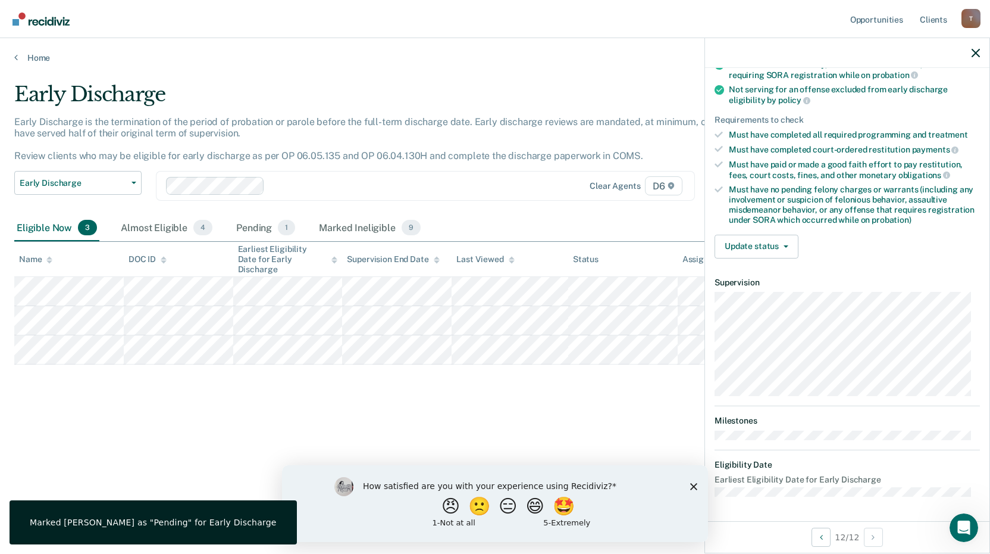
scroll to position [144, 0]
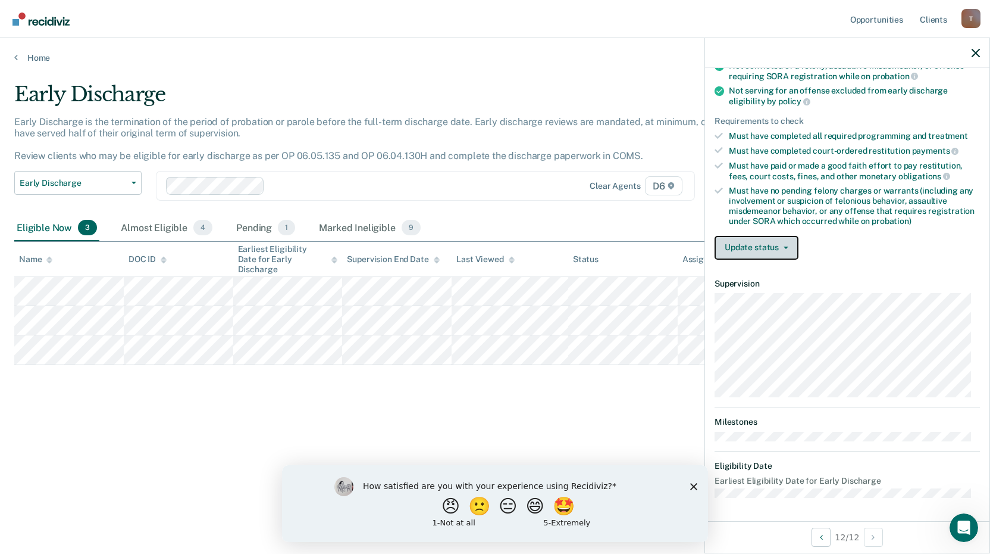
click at [783, 243] on button "Update status" at bounding box center [757, 248] width 84 height 24
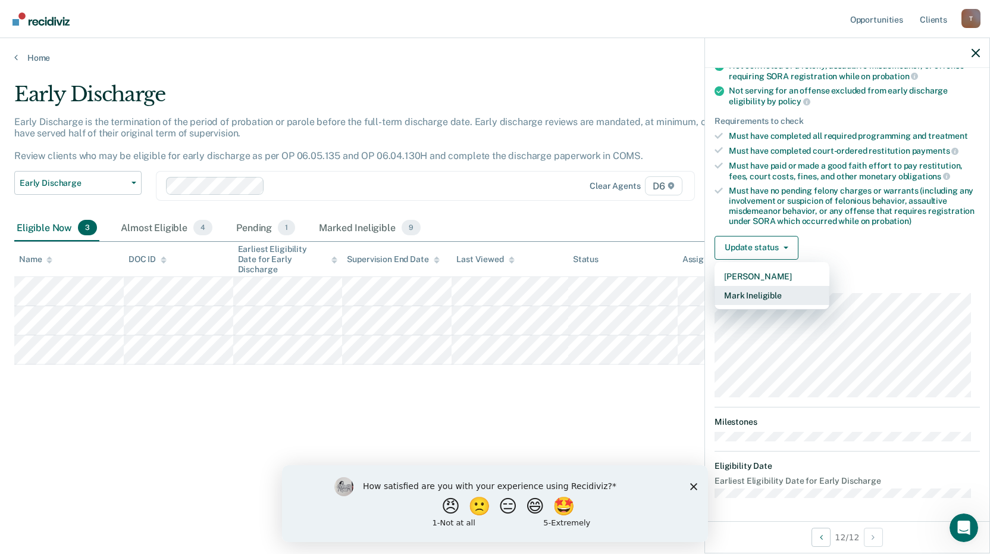
click at [758, 293] on button "Mark Ineligible" at bounding box center [772, 295] width 115 height 19
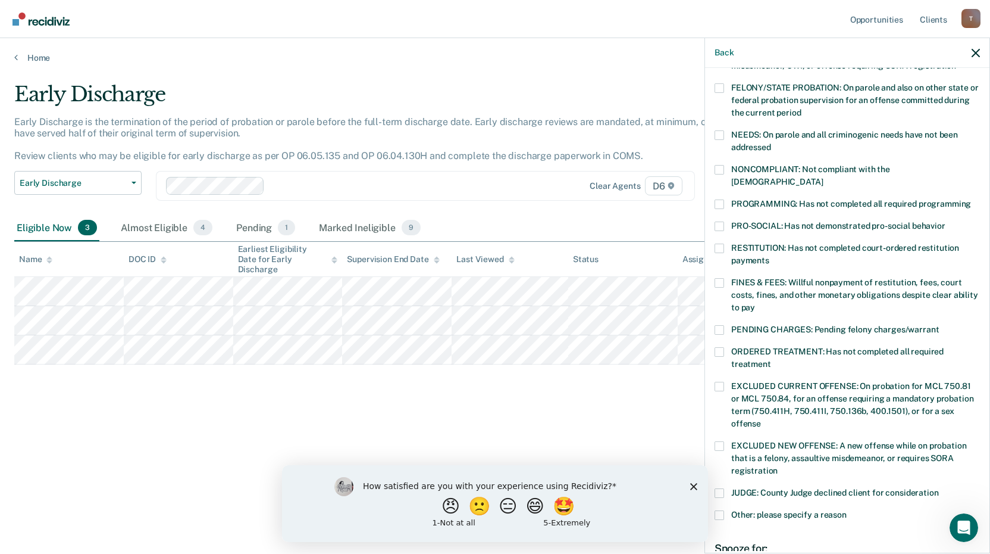
click at [726, 243] on label "RESTITUTION: Has not completed court-ordered restitution payments" at bounding box center [847, 255] width 265 height 25
click at [770, 256] on input "RESTITUTION: Has not completed court-ordered restitution payments" at bounding box center [770, 256] width 0 height 0
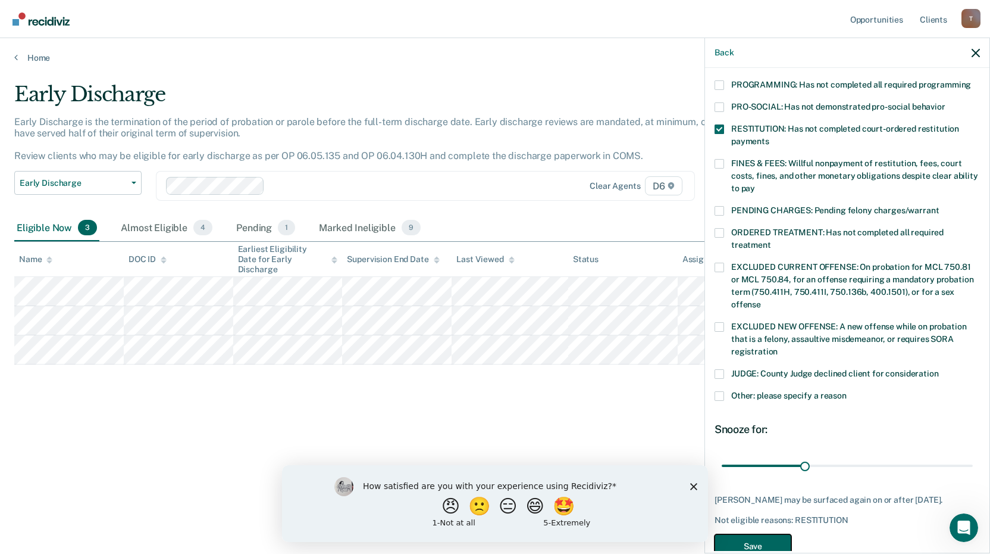
click at [760, 534] on button "Save" at bounding box center [753, 546] width 77 height 24
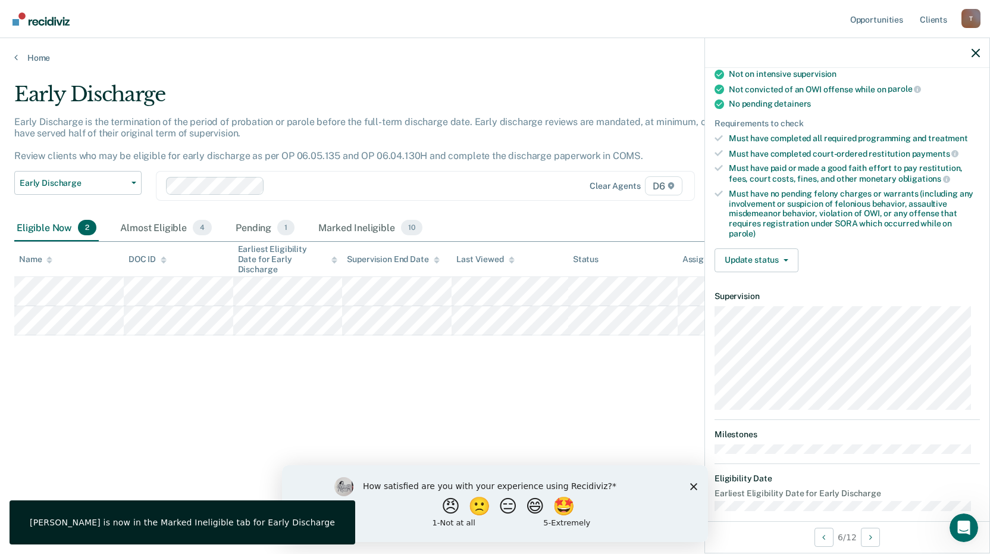
scroll to position [257, 0]
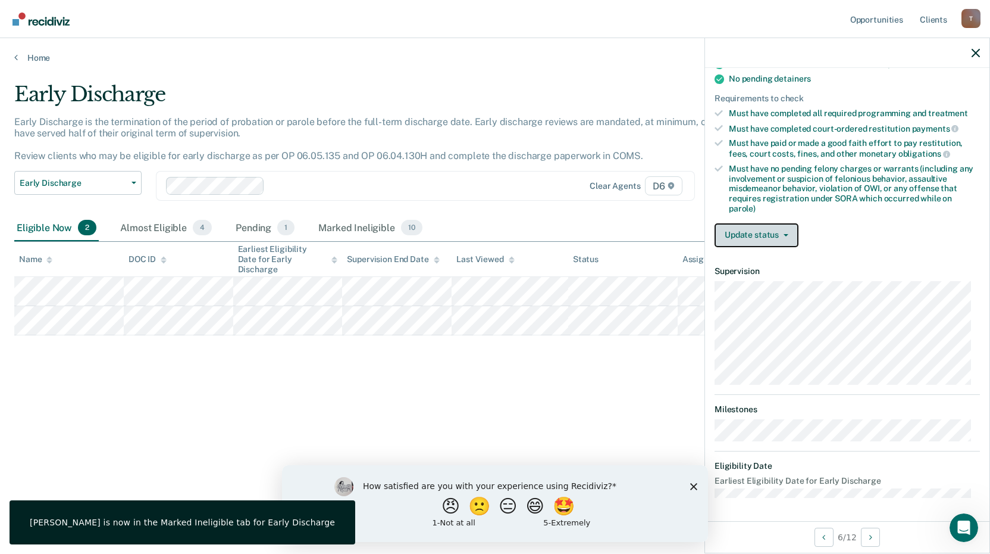
click at [790, 232] on button "Update status" at bounding box center [757, 235] width 84 height 24
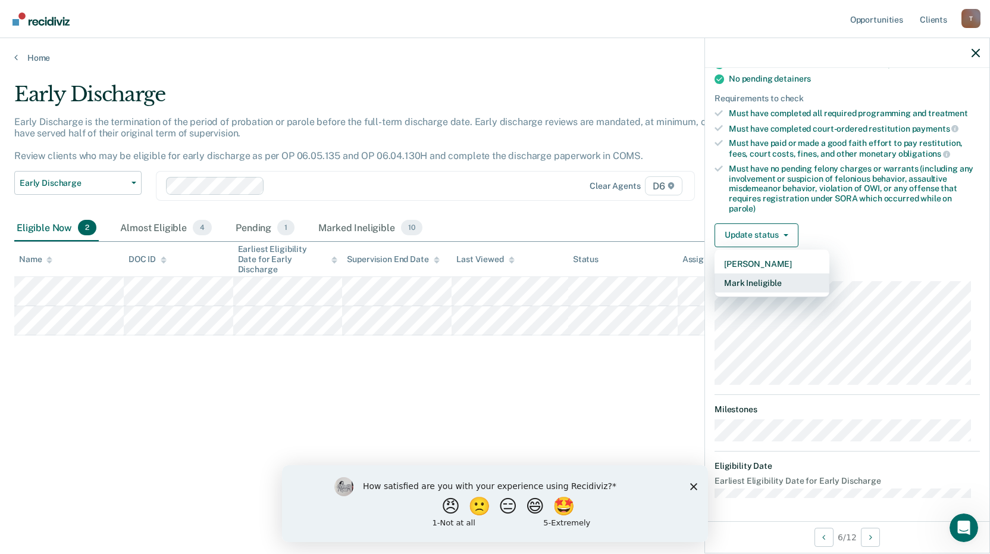
click at [767, 284] on button "Mark Ineligible" at bounding box center [772, 282] width 115 height 19
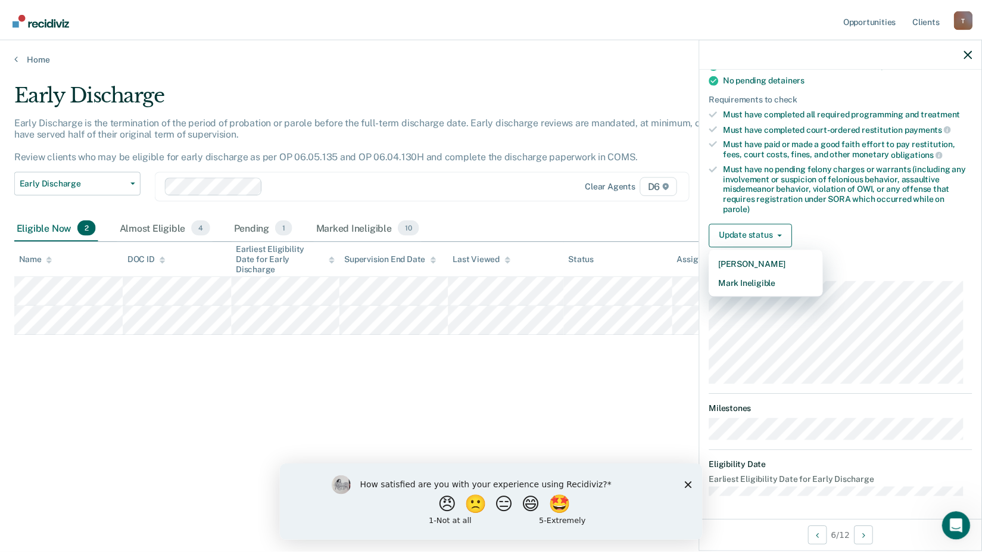
scroll to position [219, 0]
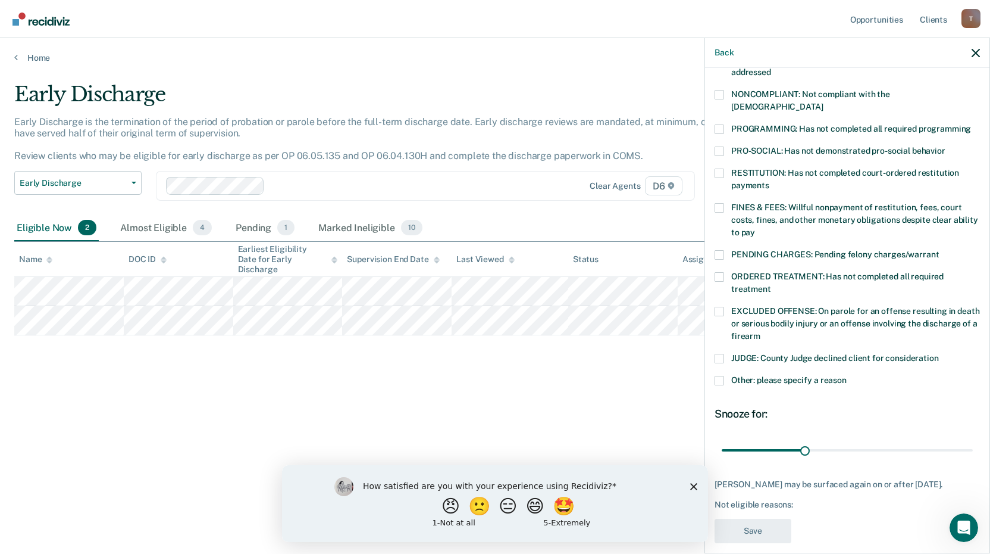
click at [720, 124] on span at bounding box center [720, 129] width 10 height 10
click at [971, 124] on input "PROGRAMMING: Has not completed all required programming" at bounding box center [971, 124] width 0 height 0
click at [721, 92] on span at bounding box center [720, 95] width 10 height 10
click at [823, 102] on input "NONCOMPLIANT: Not compliant with the [DEMOGRAPHIC_DATA]" at bounding box center [823, 102] width 0 height 0
click at [748, 522] on button "Save" at bounding box center [753, 530] width 77 height 24
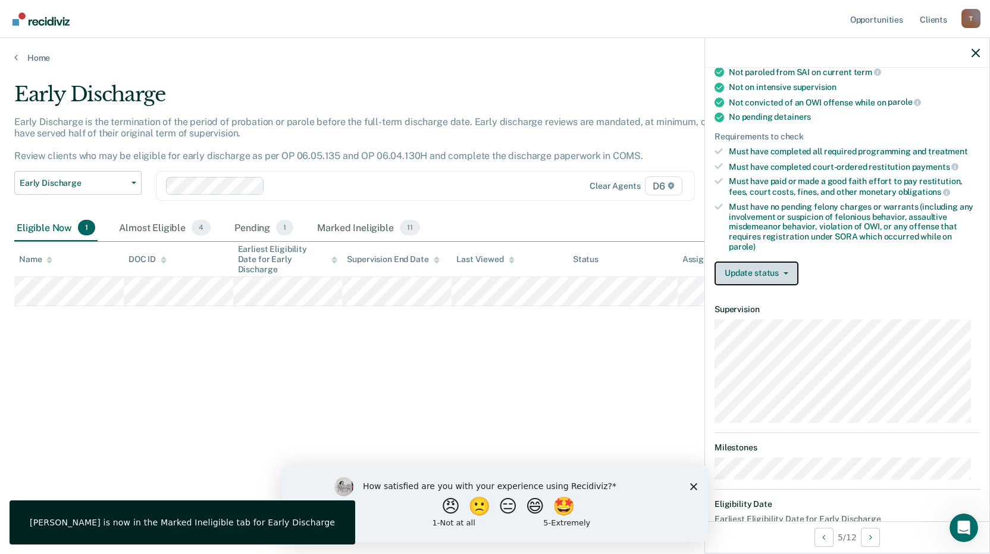
click at [774, 277] on button "Update status" at bounding box center [757, 273] width 84 height 24
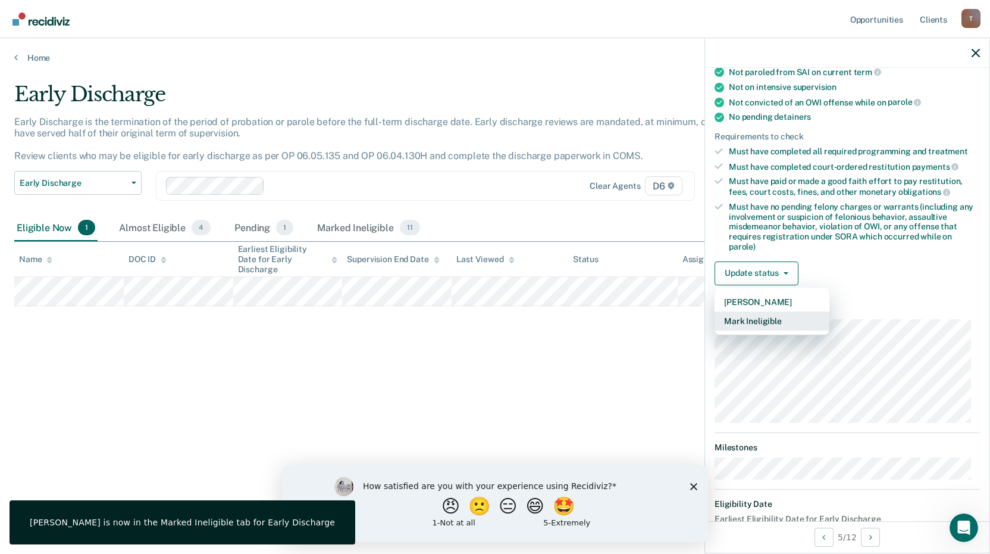
click at [762, 320] on button "Mark Ineligible" at bounding box center [772, 320] width 115 height 19
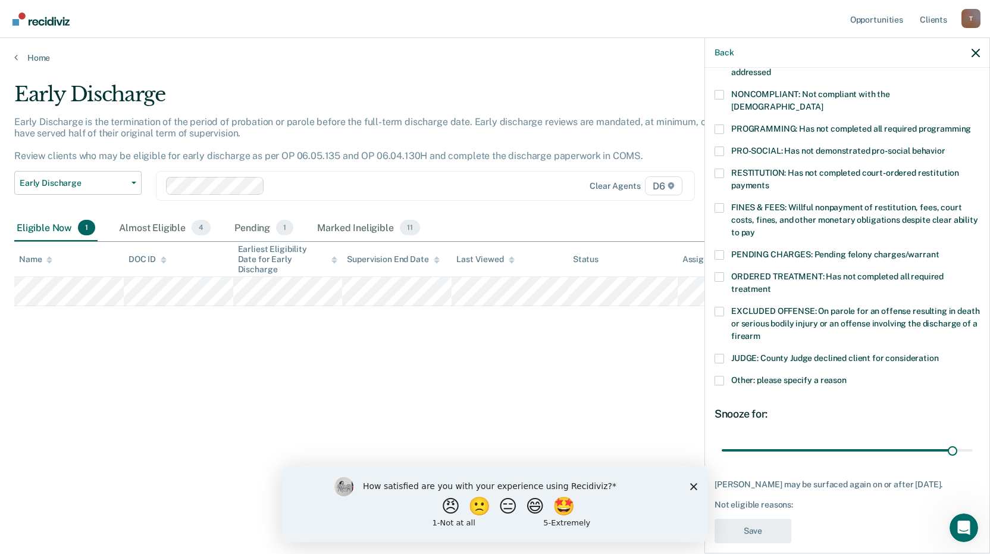
click at [722, 124] on span at bounding box center [720, 129] width 10 height 10
click at [971, 124] on input "PROGRAMMING: Has not completed all required programming" at bounding box center [971, 124] width 0 height 0
click at [743, 518] on button "Save" at bounding box center [753, 530] width 77 height 24
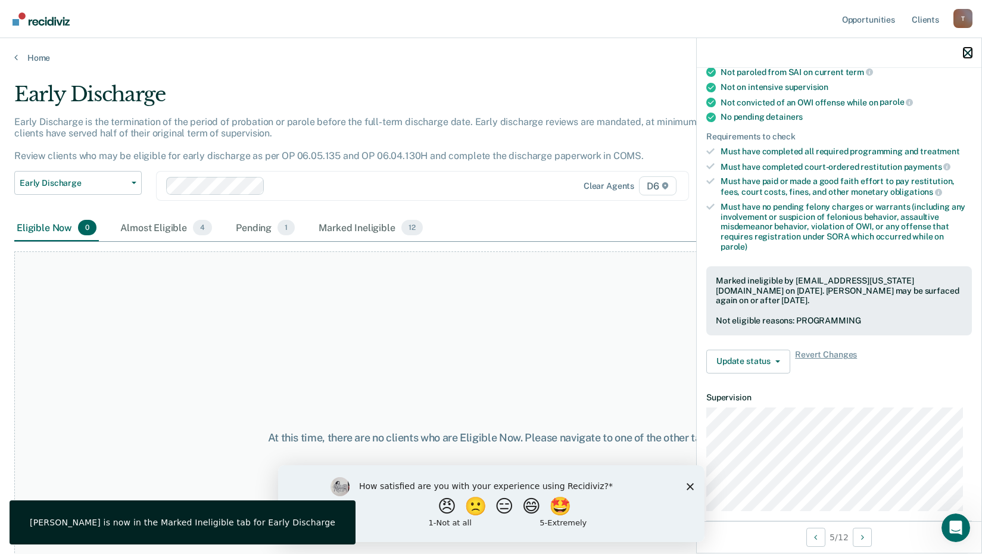
click at [969, 53] on icon "button" at bounding box center [967, 53] width 8 height 8
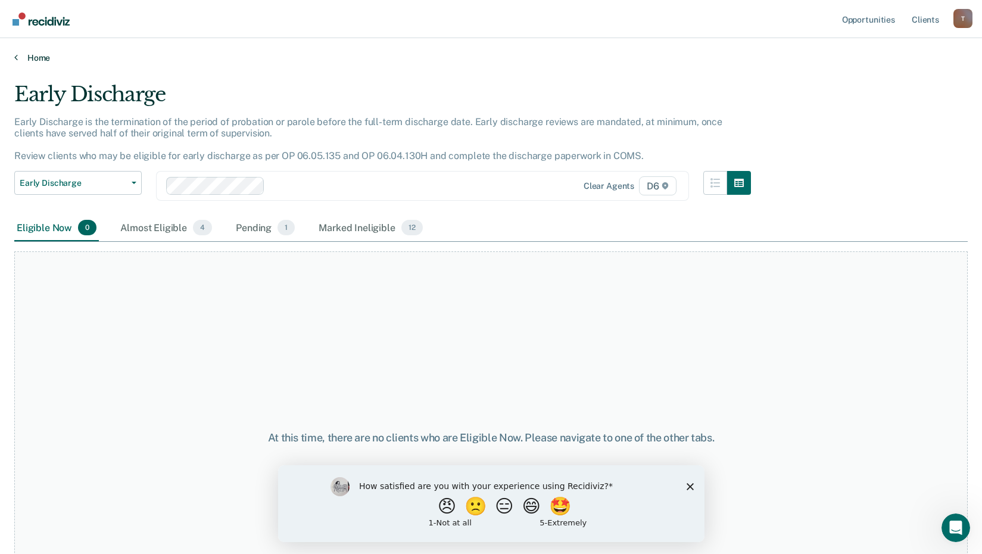
click at [36, 58] on link "Home" at bounding box center [490, 57] width 953 height 11
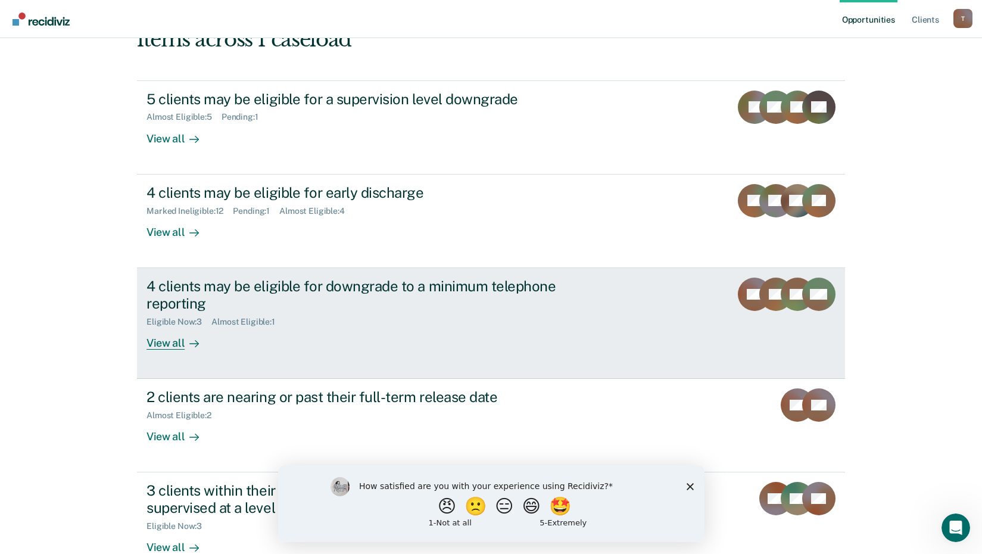
scroll to position [119, 0]
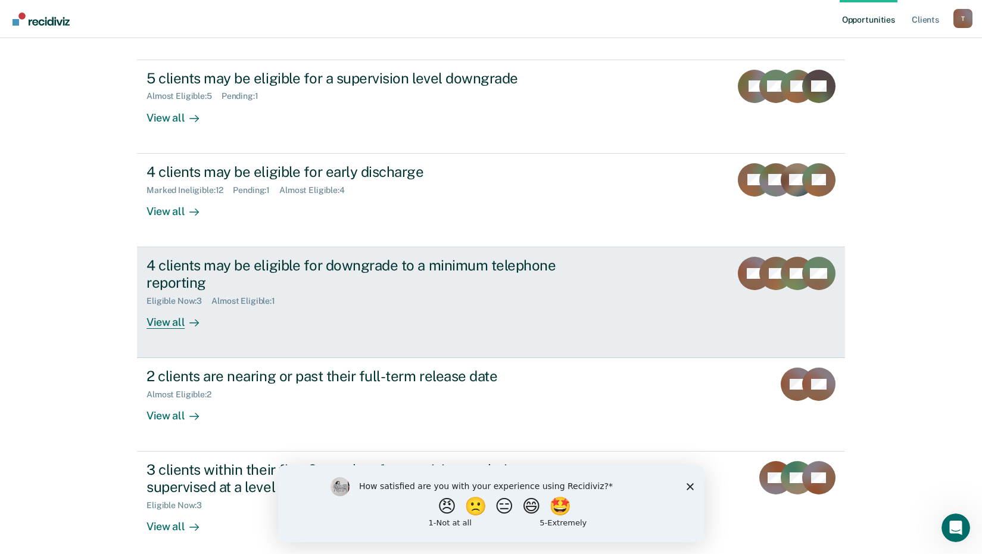
click at [282, 267] on div "4 clients may be eligible for downgrade to a minimum telephone reporting" at bounding box center [355, 274] width 418 height 35
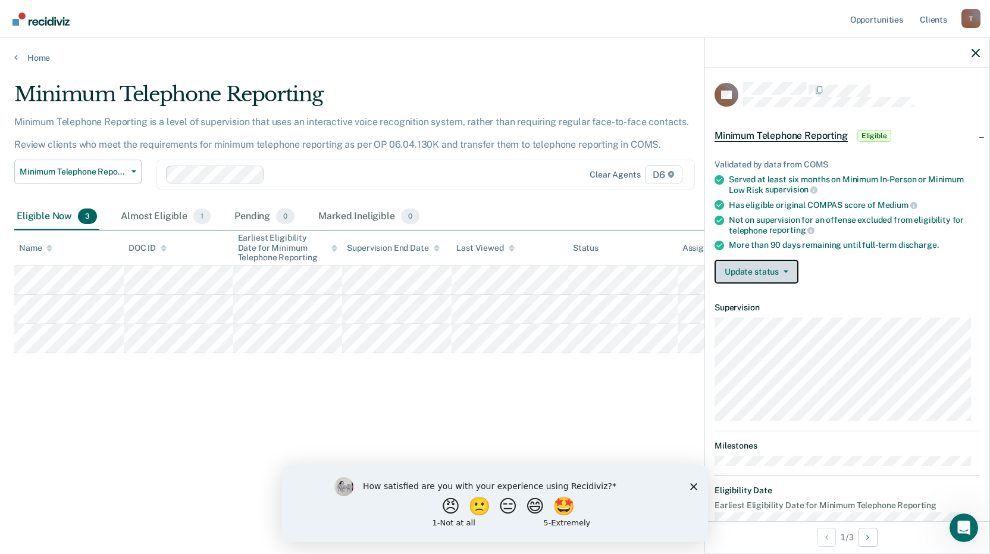
click at [788, 273] on button "Update status" at bounding box center [757, 272] width 84 height 24
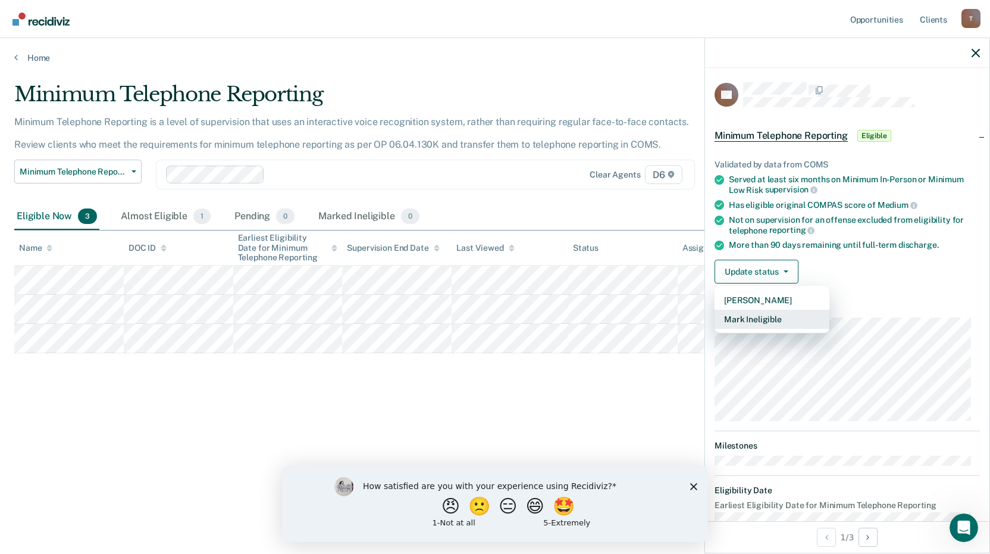
click at [771, 314] on button "Mark Ineligible" at bounding box center [772, 319] width 115 height 19
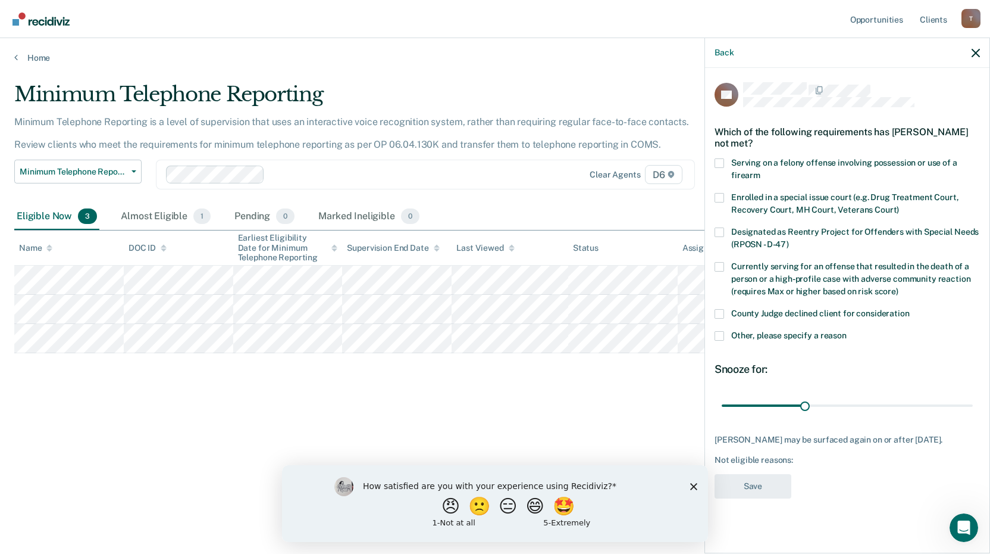
click at [721, 318] on label "County Judge declined client for consideration" at bounding box center [847, 315] width 265 height 12
click at [910, 309] on input "County Judge declined client for consideration" at bounding box center [910, 309] width 0 height 0
click at [750, 484] on button "Save" at bounding box center [753, 486] width 77 height 24
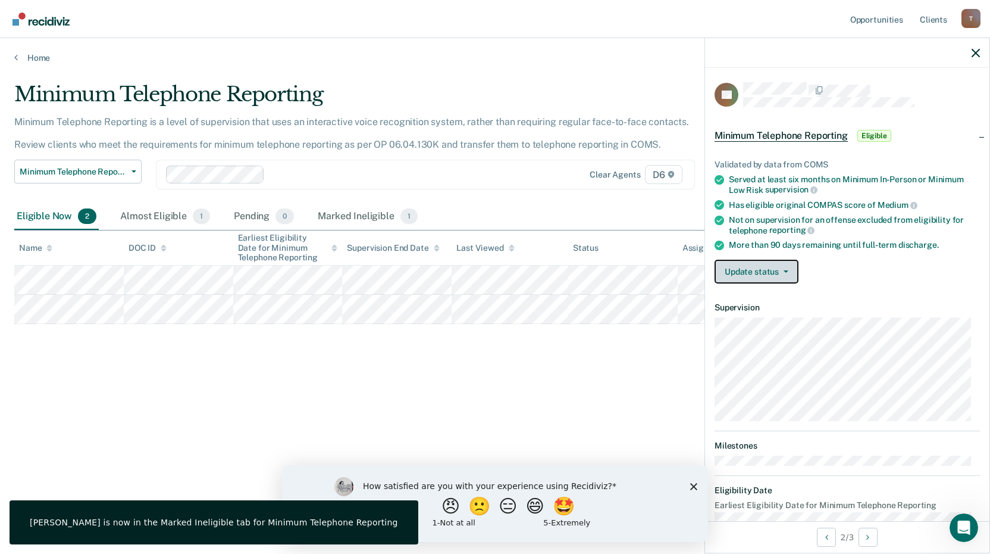
click at [766, 273] on button "Update status" at bounding box center [757, 272] width 84 height 24
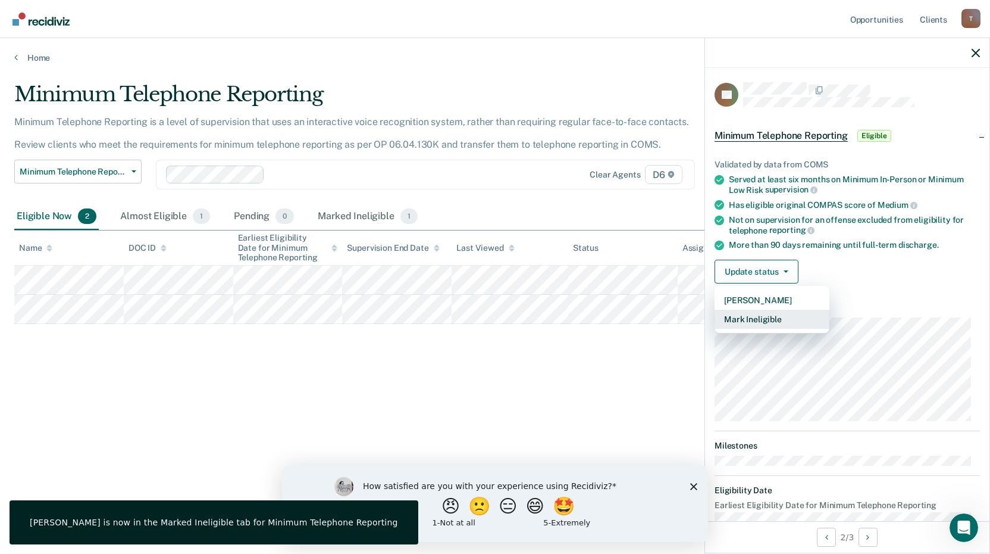
click at [750, 317] on button "Mark Ineligible" at bounding box center [772, 319] width 115 height 19
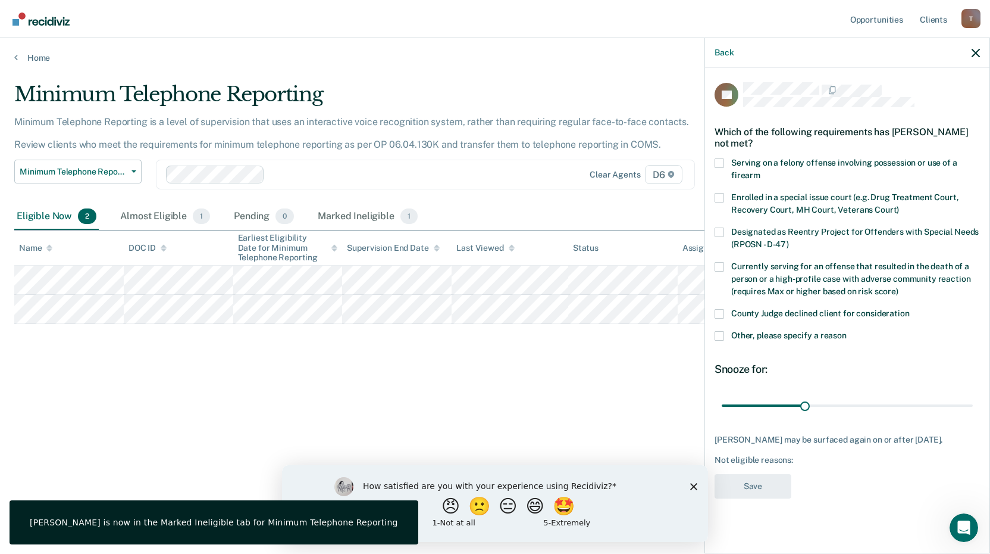
click at [724, 309] on span at bounding box center [720, 314] width 10 height 10
click at [910, 309] on input "County Judge declined client for consideration" at bounding box center [910, 309] width 0 height 0
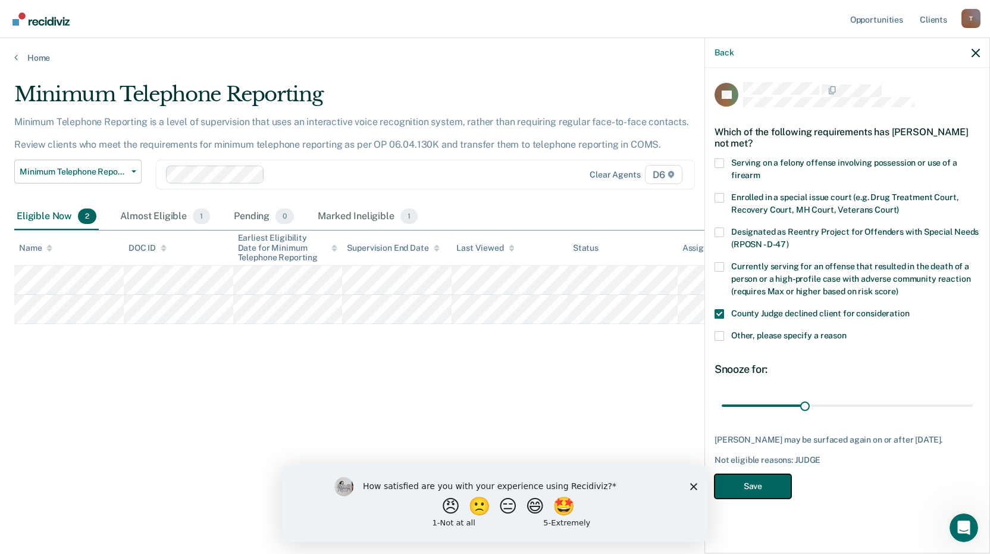
click at [746, 492] on button "Save" at bounding box center [753, 486] width 77 height 24
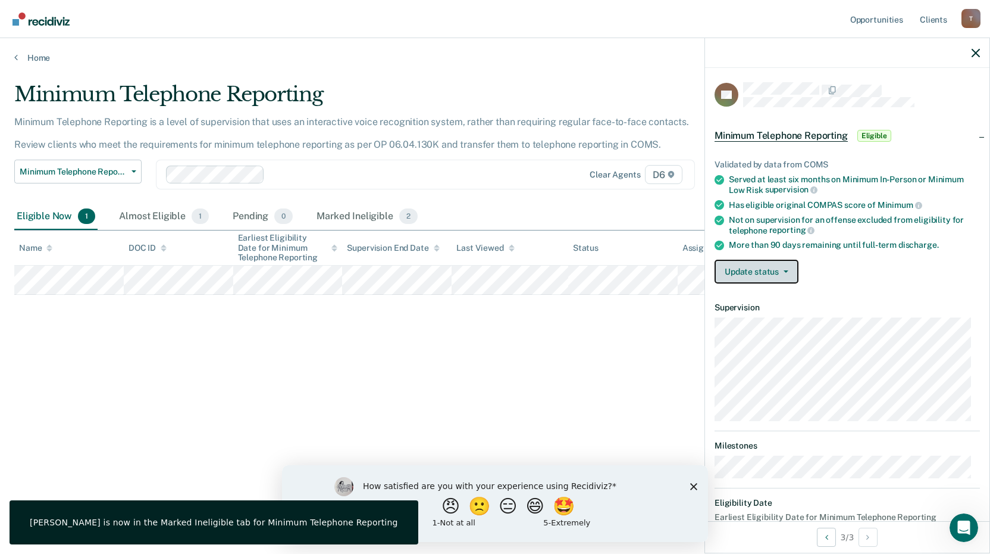
click at [759, 268] on button "Update status" at bounding box center [757, 272] width 84 height 24
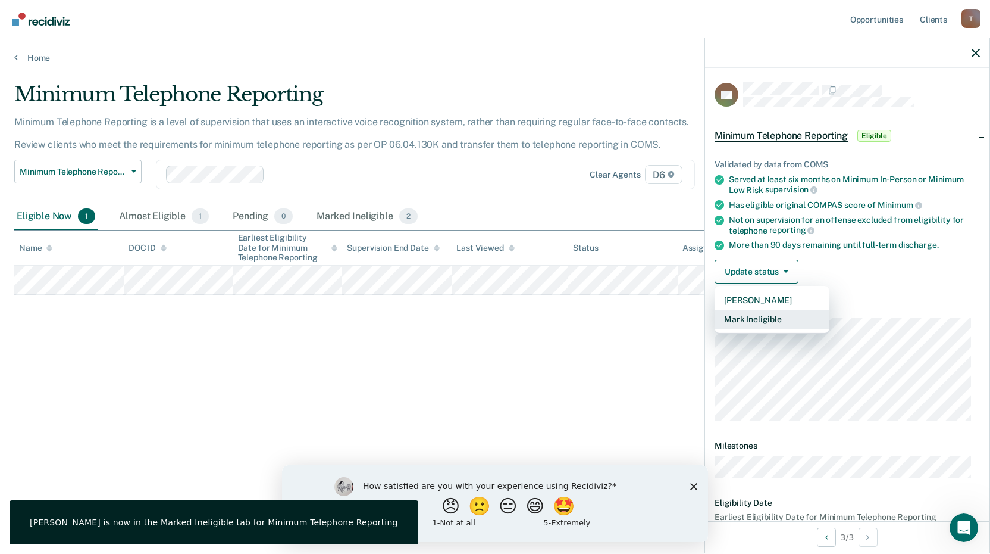
click at [750, 318] on button "Mark Ineligible" at bounding box center [772, 319] width 115 height 19
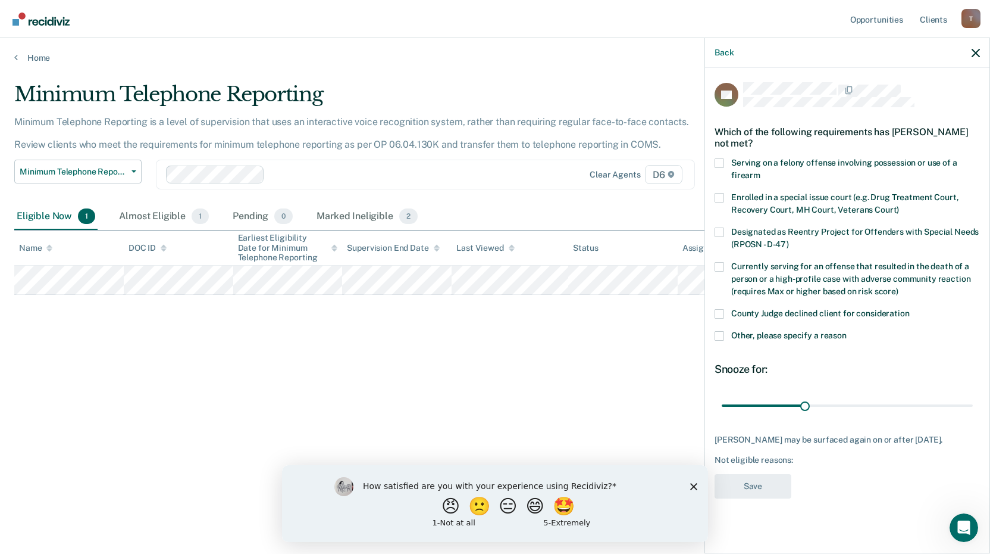
click at [721, 316] on span at bounding box center [720, 314] width 10 height 10
click at [910, 309] on input "County Judge declined client for consideration" at bounding box center [910, 309] width 0 height 0
click at [761, 496] on button "Save" at bounding box center [753, 486] width 77 height 24
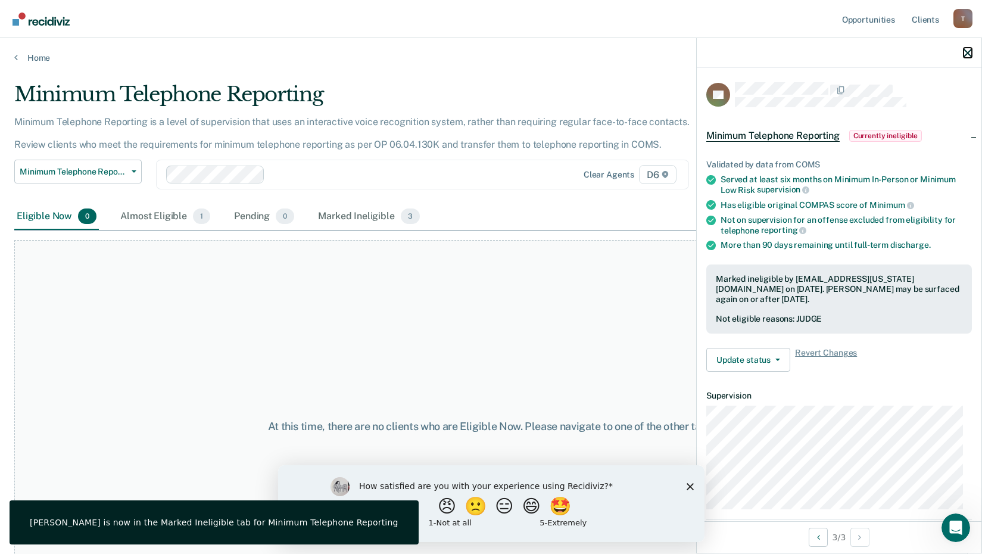
click at [967, 51] on icon "button" at bounding box center [967, 53] width 8 height 8
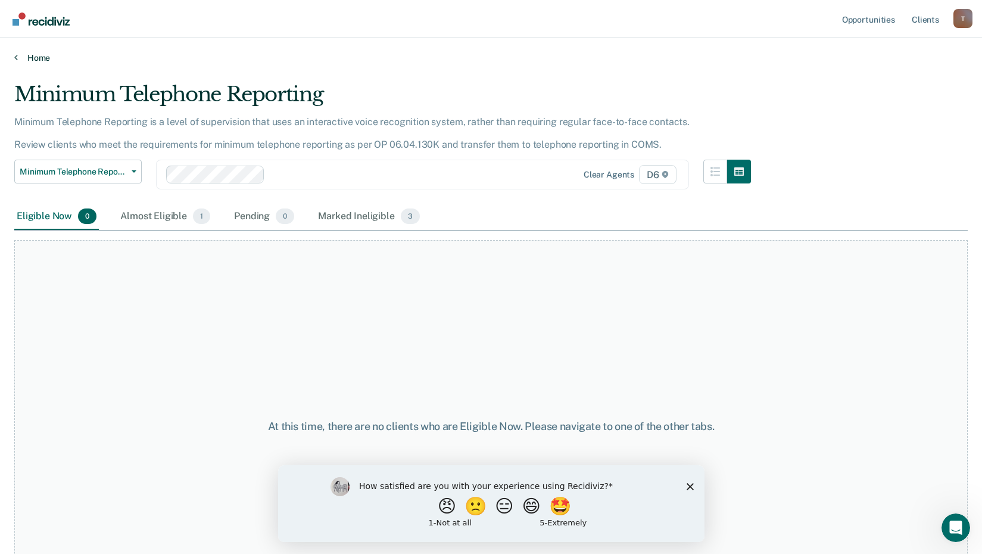
click at [43, 57] on link "Home" at bounding box center [490, 57] width 953 height 11
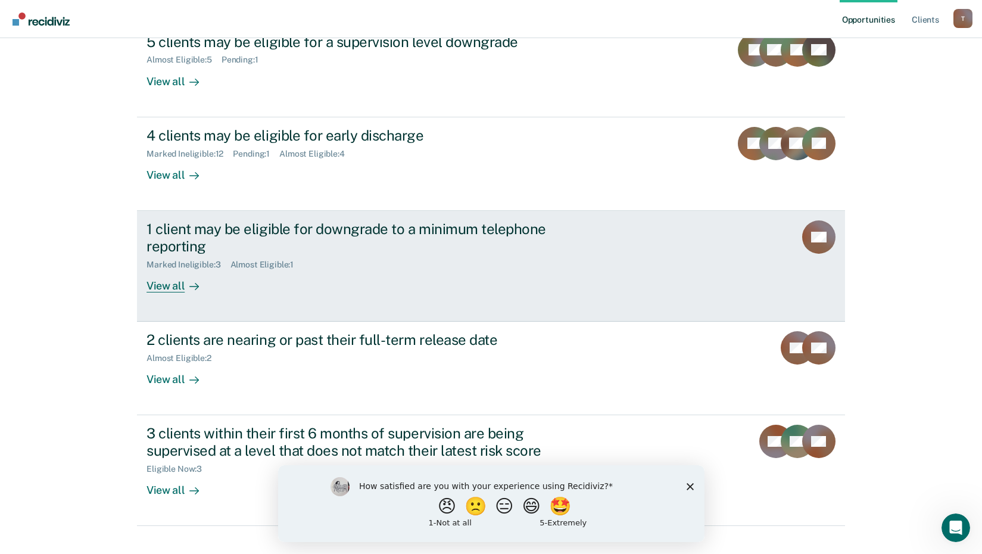
scroll to position [175, 0]
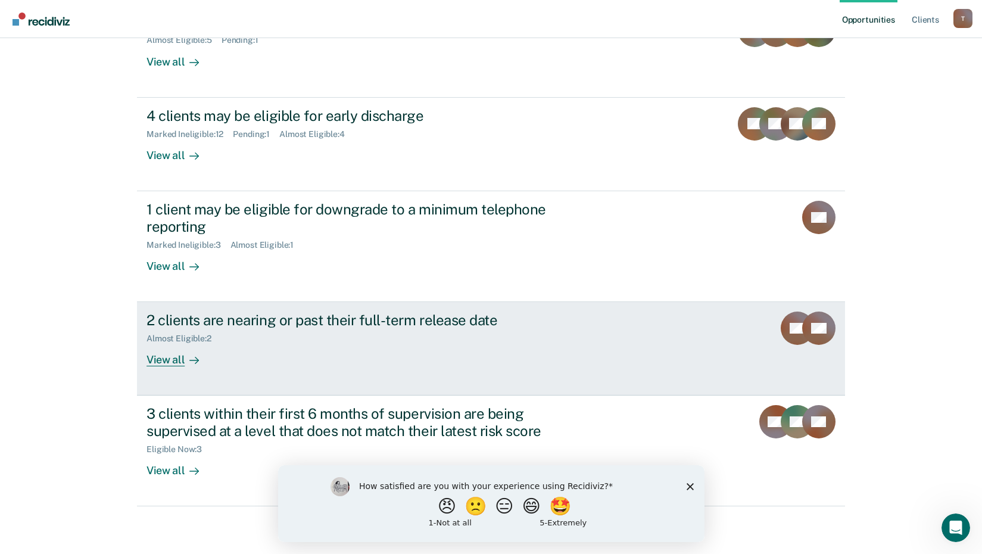
click at [240, 324] on div "2 clients are nearing or past their full-term release date" at bounding box center [355, 319] width 418 height 17
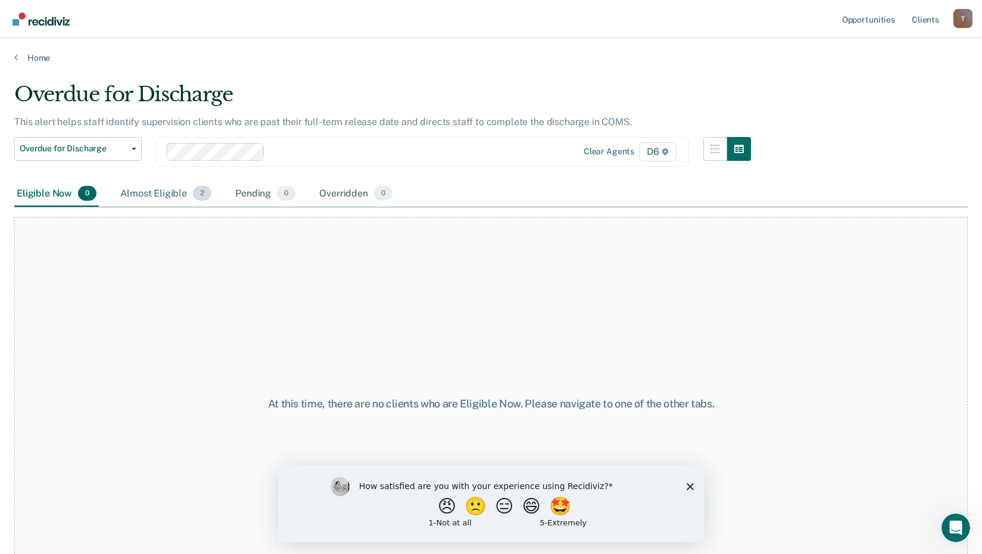
click at [146, 193] on div "Almost Eligible 2" at bounding box center [166, 194] width 96 height 26
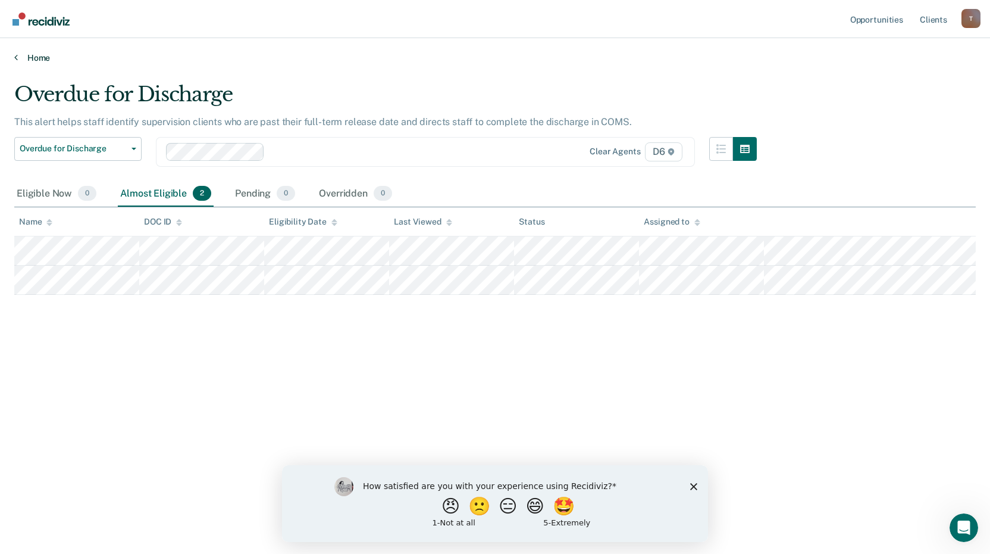
click at [40, 61] on link "Home" at bounding box center [495, 57] width 962 height 11
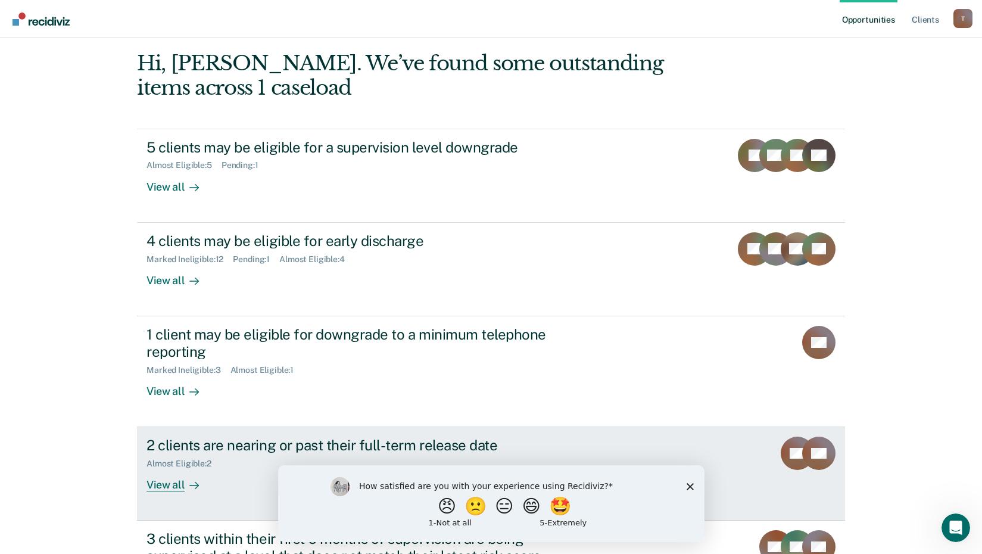
scroll to position [175, 0]
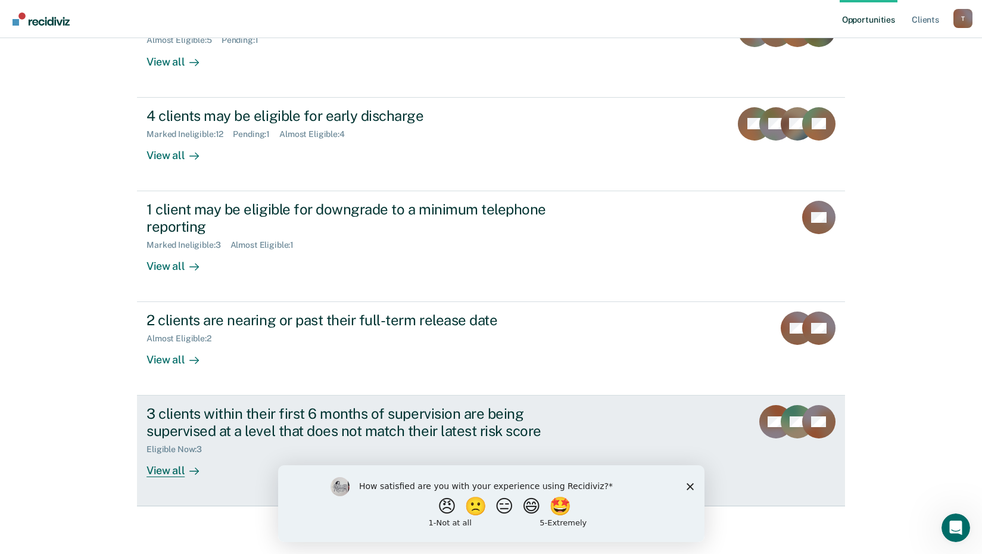
click at [217, 411] on div "3 clients within their first 6 months of supervision are being supervised at a …" at bounding box center [355, 422] width 418 height 35
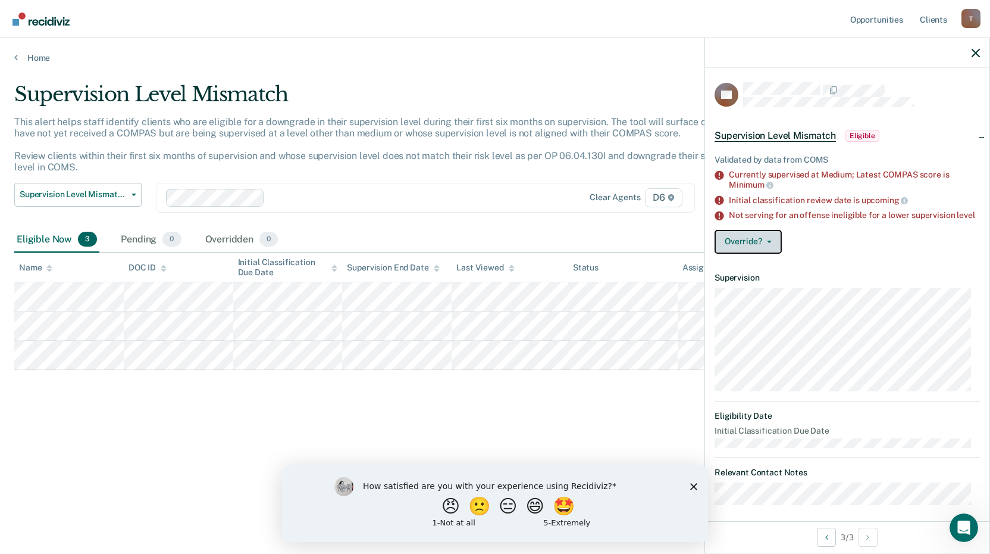
click at [775, 254] on button "Override?" at bounding box center [748, 242] width 67 height 24
click at [843, 246] on div "Override? [PERSON_NAME] Mark Overridden" at bounding box center [847, 242] width 265 height 24
click at [970, 51] on div at bounding box center [847, 53] width 285 height 30
click at [973, 52] on icon "button" at bounding box center [976, 53] width 8 height 8
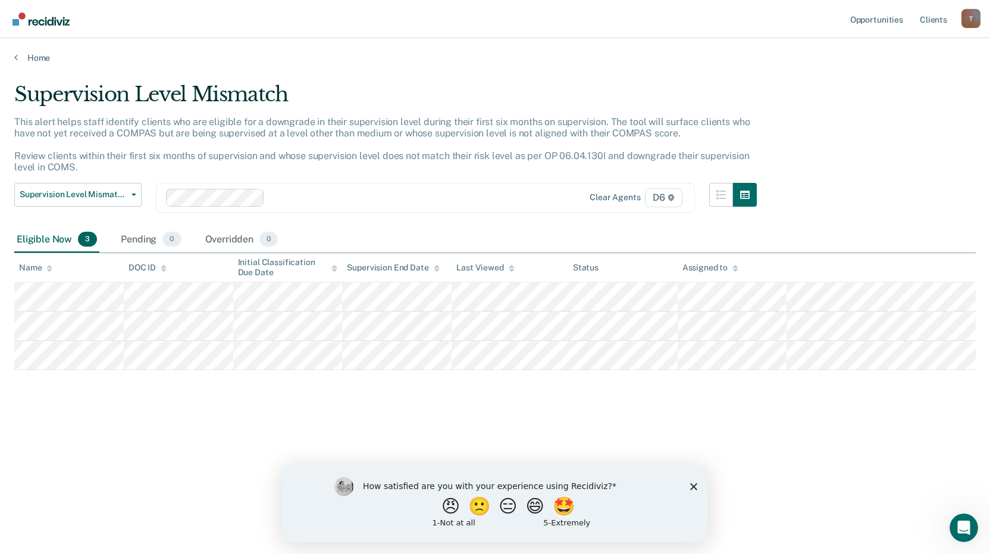
click at [693, 487] on polygon "Close survey" at bounding box center [693, 485] width 7 height 7
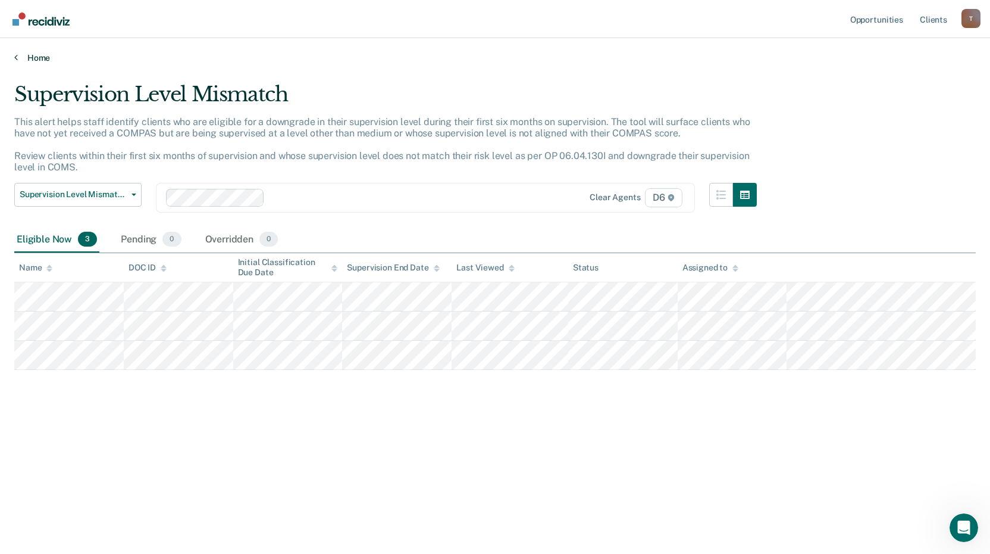
click at [32, 54] on link "Home" at bounding box center [495, 57] width 962 height 11
